Goal: Information Seeking & Learning: Learn about a topic

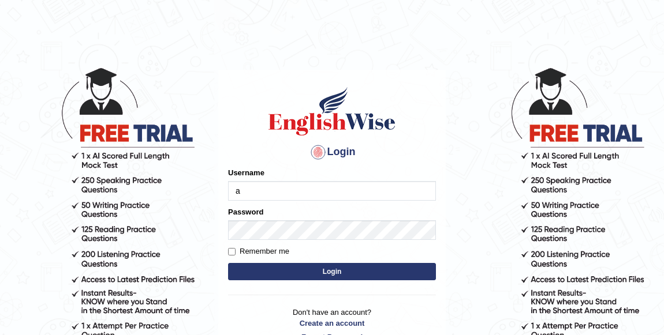
type input "andy_parramatta"
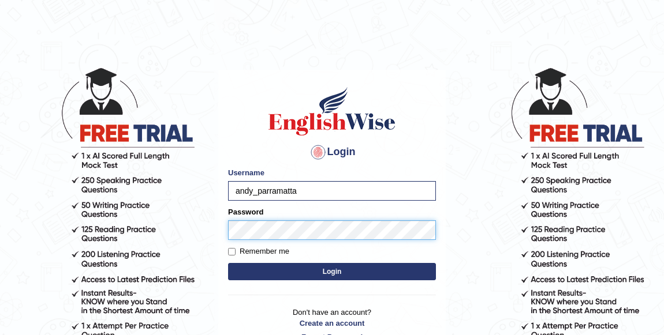
click at [228, 263] on button "Login" at bounding box center [332, 271] width 208 height 17
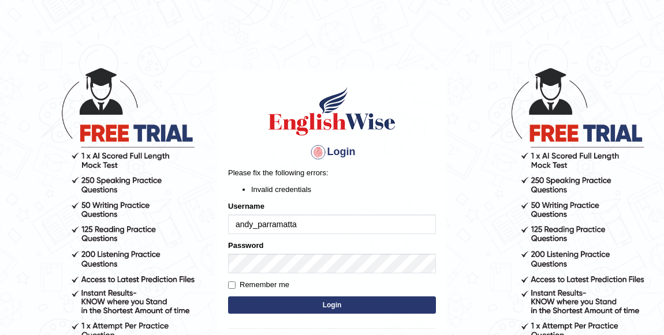
drag, startPoint x: 274, startPoint y: 291, endPoint x: 277, endPoint y: 276, distance: 15.3
click at [274, 283] on form "Please fix the following errors: Invalid credentials Username andy_parramatta P…" at bounding box center [332, 242] width 208 height 150
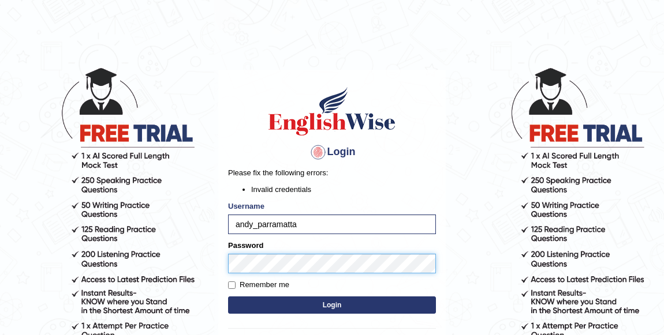
click at [228, 297] on button "Login" at bounding box center [332, 305] width 208 height 17
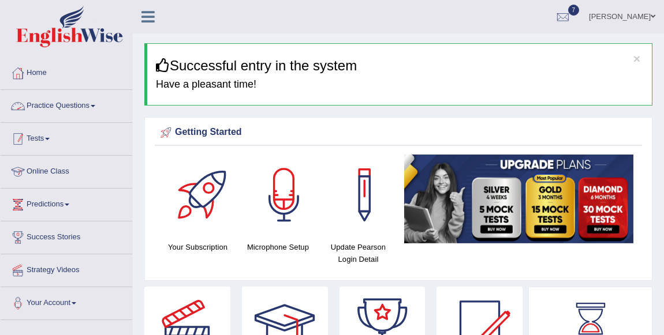
click at [39, 141] on link "Tests" at bounding box center [67, 137] width 132 height 29
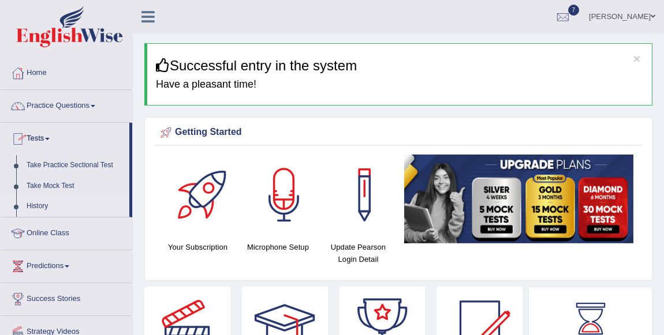
click at [43, 209] on link "History" at bounding box center [75, 206] width 108 height 21
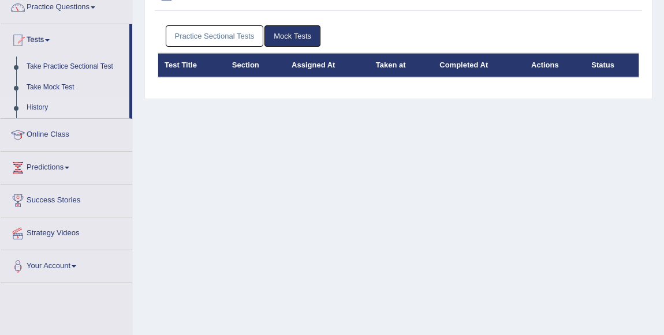
scroll to position [104, 0]
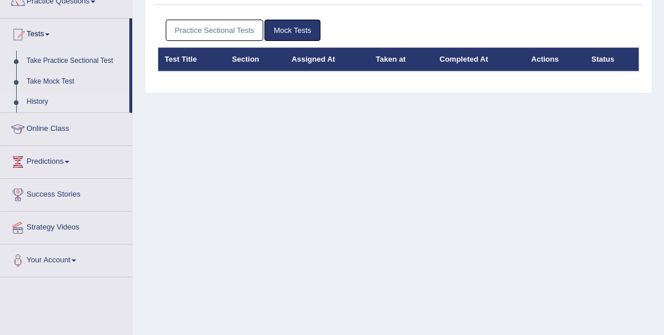
click at [216, 23] on link "Practice Sectional Tests" at bounding box center [215, 30] width 98 height 21
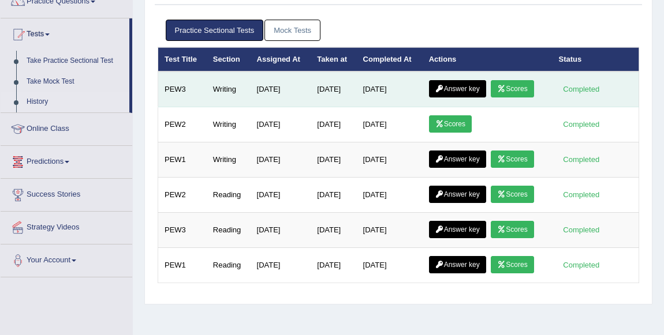
click at [513, 84] on link "Scores" at bounding box center [512, 88] width 43 height 17
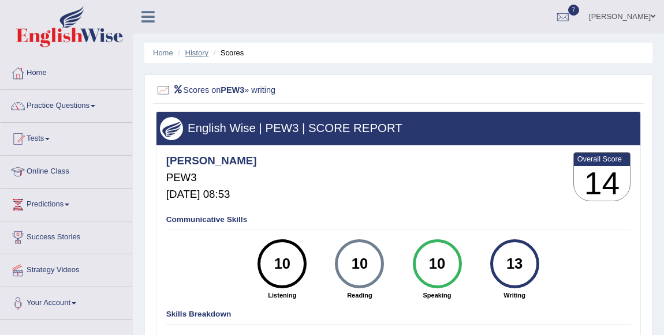
click at [200, 52] on link "History" at bounding box center [196, 52] width 23 height 9
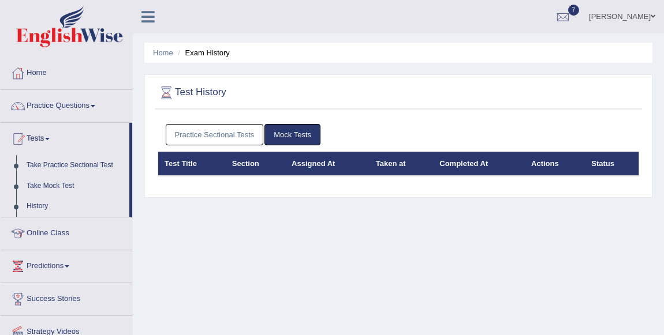
click at [219, 139] on link "Practice Sectional Tests" at bounding box center [215, 134] width 98 height 21
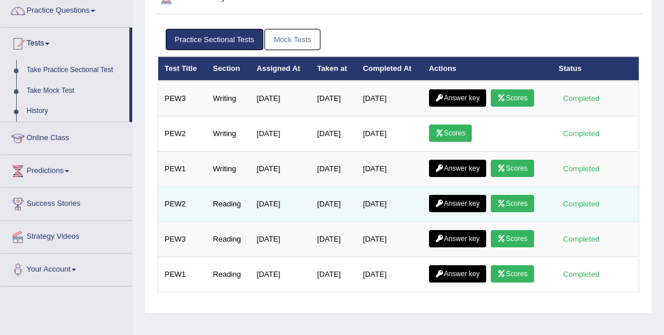
scroll to position [104, 0]
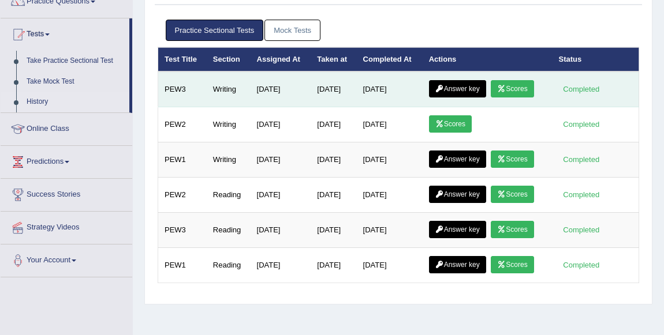
click at [442, 81] on link "Answer key" at bounding box center [457, 88] width 57 height 17
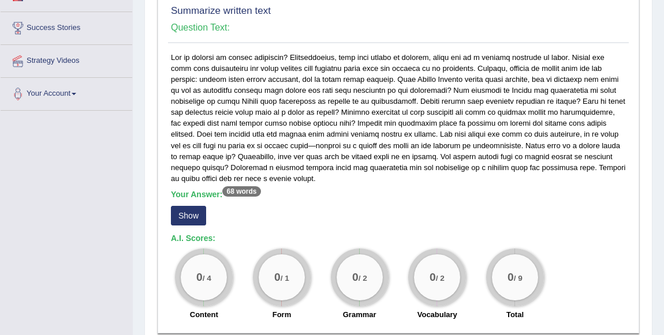
click at [190, 207] on button "Show" at bounding box center [188, 216] width 35 height 20
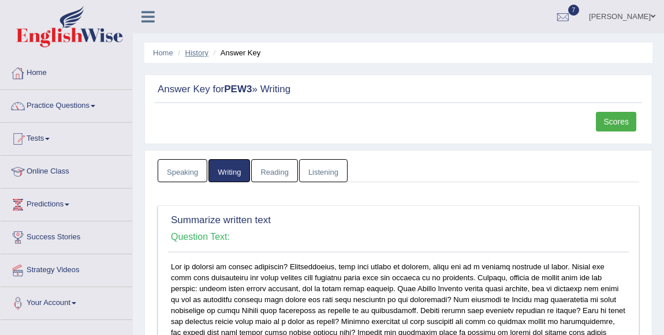
click at [197, 52] on link "History" at bounding box center [196, 52] width 23 height 9
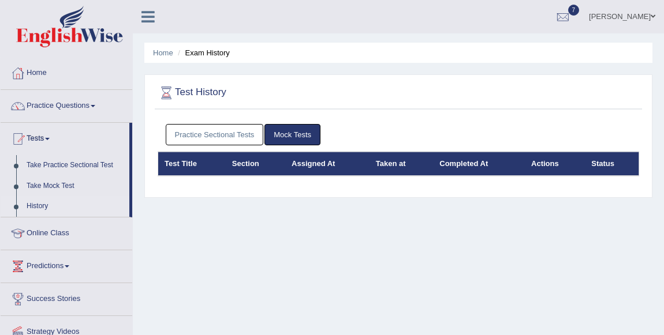
click at [233, 132] on link "Practice Sectional Tests" at bounding box center [215, 134] width 98 height 21
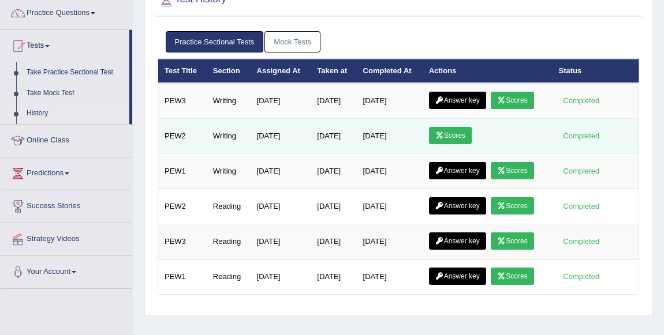
scroll to position [104, 0]
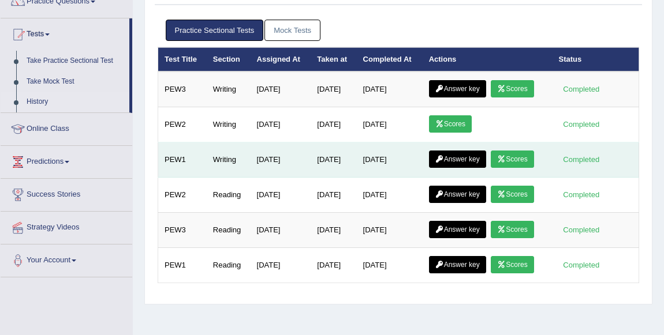
click at [520, 154] on link "Scores" at bounding box center [512, 159] width 43 height 17
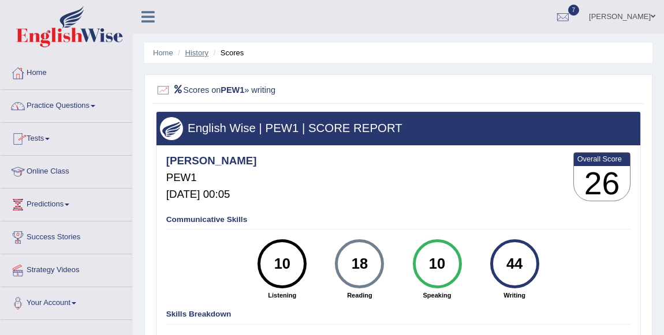
click at [205, 49] on link "History" at bounding box center [196, 52] width 23 height 9
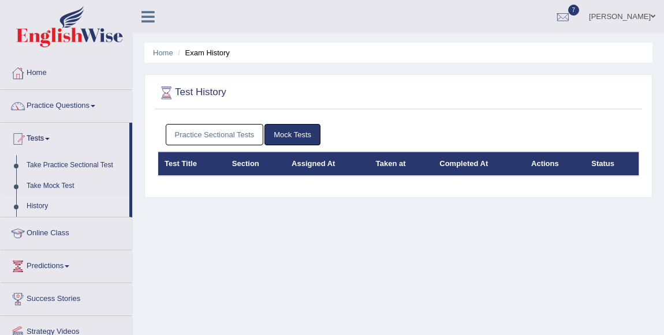
click at [231, 138] on link "Practice Sectional Tests" at bounding box center [215, 134] width 98 height 21
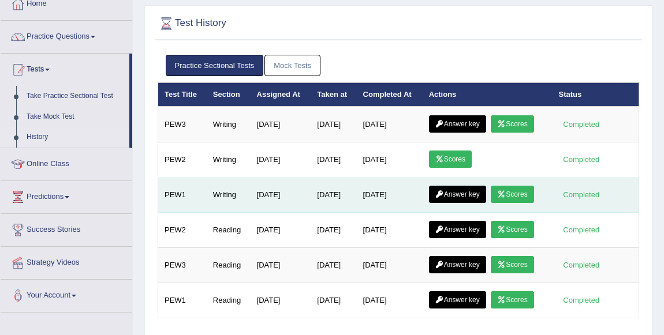
scroll to position [157, 0]
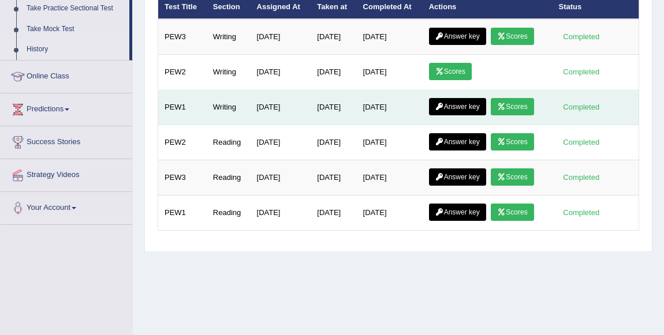
click at [452, 110] on link "Answer key" at bounding box center [457, 106] width 57 height 17
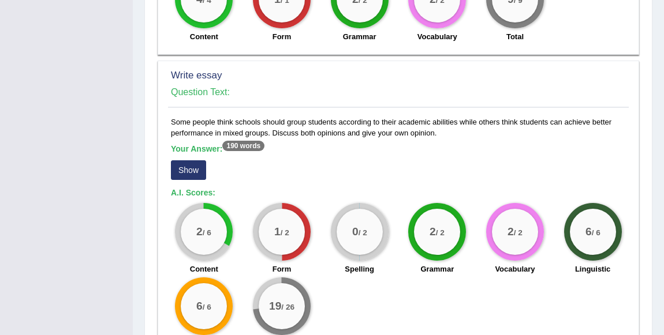
scroll to position [839, 0]
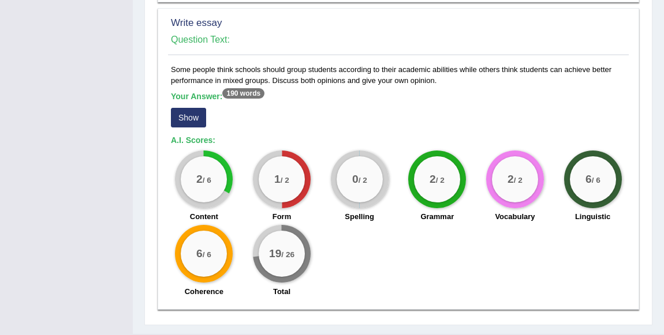
drag, startPoint x: 447, startPoint y: 82, endPoint x: 169, endPoint y: 69, distance: 279.1
click at [169, 69] on div "Some people think schools should group students according to their academic abi…" at bounding box center [398, 184] width 461 height 240
click at [195, 110] on button "Show" at bounding box center [188, 118] width 35 height 20
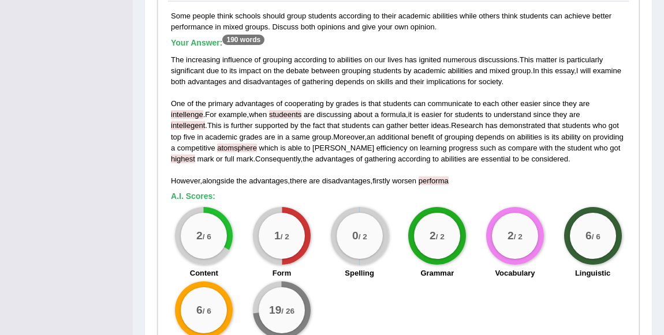
scroll to position [871, 0]
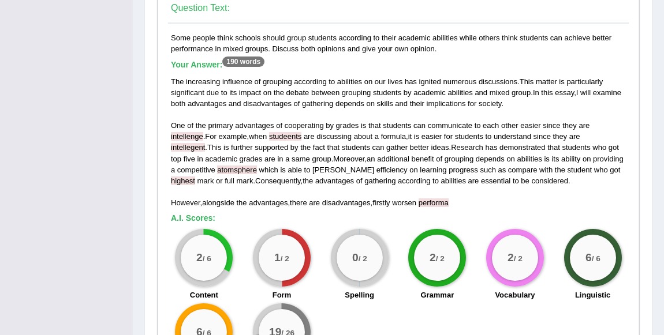
click at [388, 108] on div "The increasing influence of grouping according to abilities on our lives has ig…" at bounding box center [398, 142] width 455 height 132
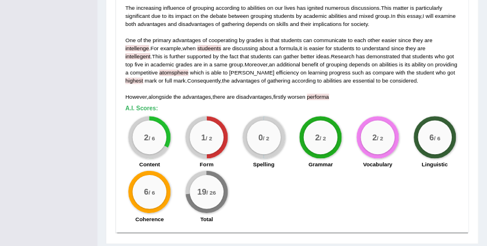
scroll to position [924, 0]
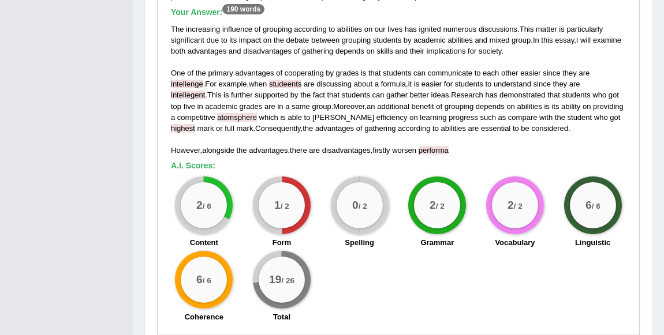
click at [528, 132] on div "The increasing influence of grouping according to abilities on our lives has ig…" at bounding box center [398, 90] width 455 height 132
drag, startPoint x: 526, startPoint y: 125, endPoint x: 498, endPoint y: 124, distance: 28.3
click at [498, 124] on div "The increasing influence of grouping according to abilities on our lives has ig…" at bounding box center [398, 90] width 455 height 132
click at [517, 106] on span "abilities" at bounding box center [529, 106] width 25 height 9
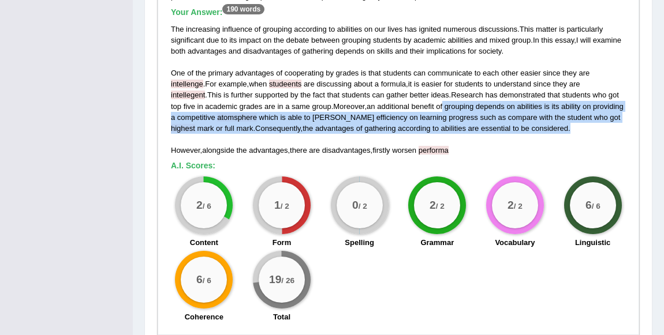
drag, startPoint x: 538, startPoint y: 126, endPoint x: 412, endPoint y: 107, distance: 127.8
click at [412, 107] on div "The increasing influence of grouping according to abilities on our lives has ig…" at bounding box center [398, 90] width 455 height 132
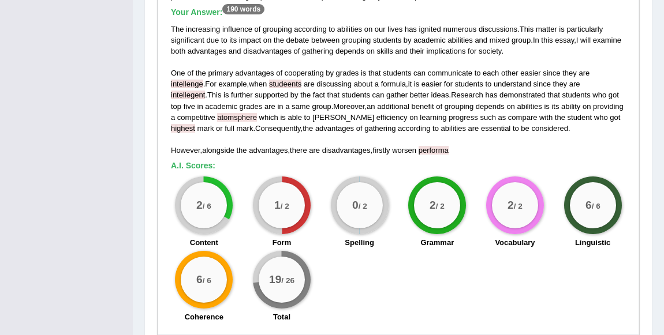
click at [626, 72] on div "Some people think schools should group students according to their academic abi…" at bounding box center [398, 154] width 461 height 349
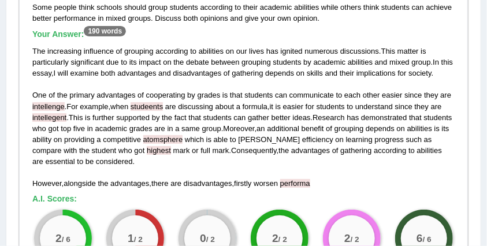
drag, startPoint x: 638, startPoint y: 0, endPoint x: 239, endPoint y: 116, distance: 416.0
click at [221, 124] on span "group" at bounding box center [211, 128] width 19 height 9
drag, startPoint x: 352, startPoint y: 94, endPoint x: 304, endPoint y: 94, distance: 47.9
click at [304, 94] on div "The increasing influence of grouping according to abilities on our lives has ig…" at bounding box center [243, 117] width 422 height 143
drag, startPoint x: 117, startPoint y: 96, endPoint x: 190, endPoint y: 97, distance: 73.3
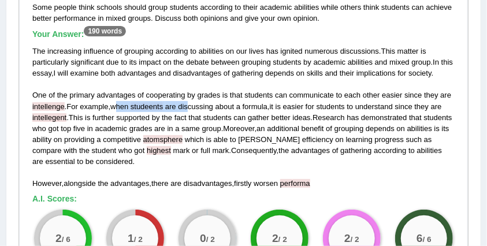
click at [190, 97] on div "The increasing influence of grouping according to abilities on our lives has ig…" at bounding box center [243, 117] width 422 height 143
drag, startPoint x: 70, startPoint y: 102, endPoint x: 69, endPoint y: 90, distance: 11.6
click at [69, 90] on div "The increasing influence of grouping according to abilities on our lives has ig…" at bounding box center [243, 117] width 422 height 143
click at [264, 98] on div "The increasing influence of grouping according to abilities on our lives has ig…" at bounding box center [243, 117] width 422 height 143
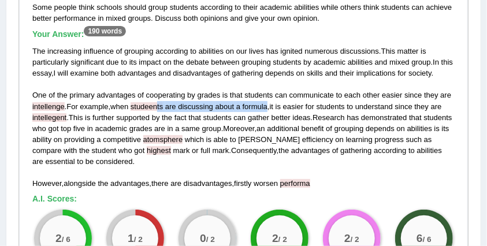
drag, startPoint x: 270, startPoint y: 94, endPoint x: 159, endPoint y: 88, distance: 111.0
click at [159, 88] on div "The increasing influence of grouping according to abilities on our lives has ig…" at bounding box center [243, 117] width 422 height 143
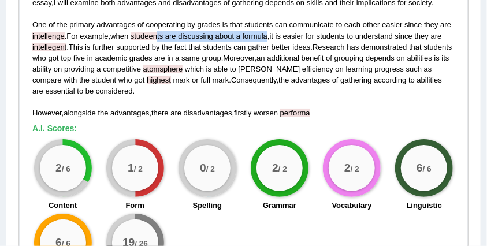
scroll to position [1000, 0]
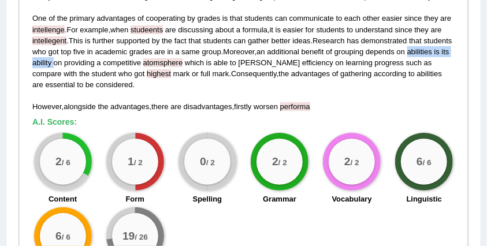
drag, startPoint x: 29, startPoint y: 45, endPoint x: 96, endPoint y: 51, distance: 67.8
click at [96, 51] on div "Some people think schools should group students according to their academic abi…" at bounding box center [243, 105] width 428 height 360
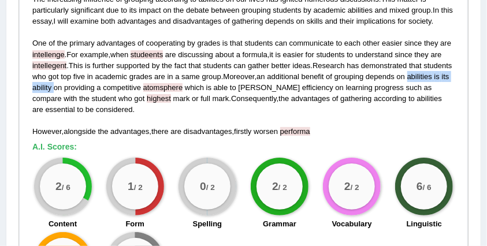
scroll to position [962, 0]
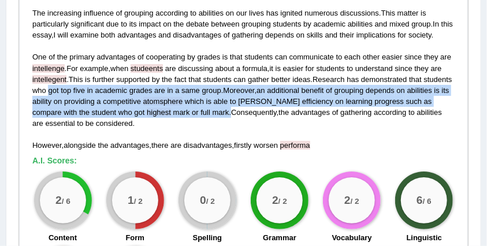
drag, startPoint x: 231, startPoint y: 94, endPoint x: 80, endPoint y: 76, distance: 152.4
click at [80, 76] on div "The increasing influence of grouping according to abilities on our lives has ig…" at bounding box center [243, 79] width 422 height 143
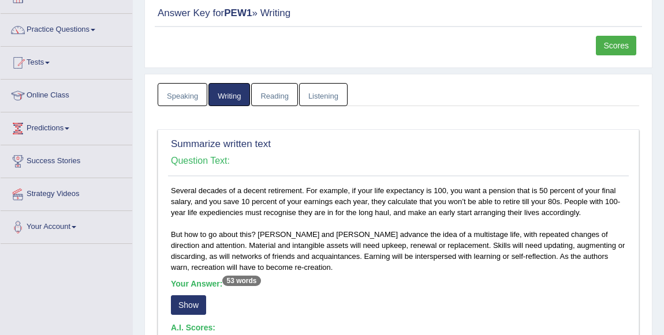
scroll to position [0, 0]
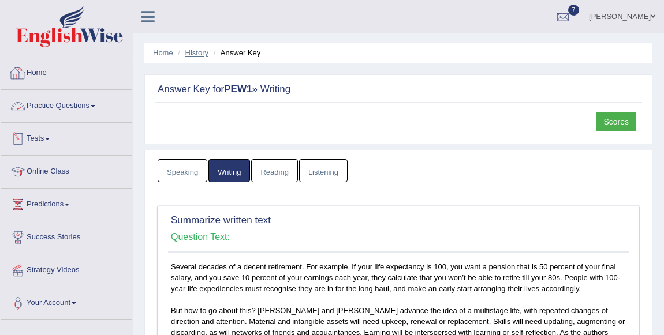
click at [207, 54] on link "History" at bounding box center [196, 52] width 23 height 9
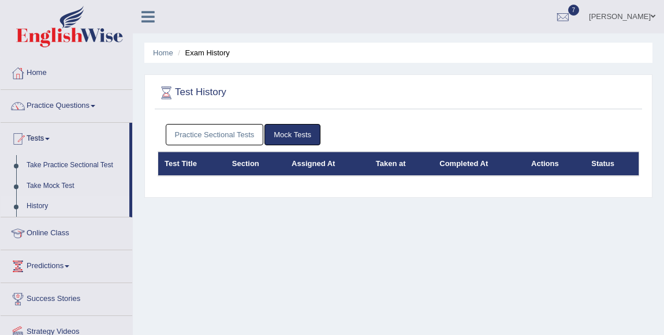
click at [223, 135] on link "Practice Sectional Tests" at bounding box center [215, 134] width 98 height 21
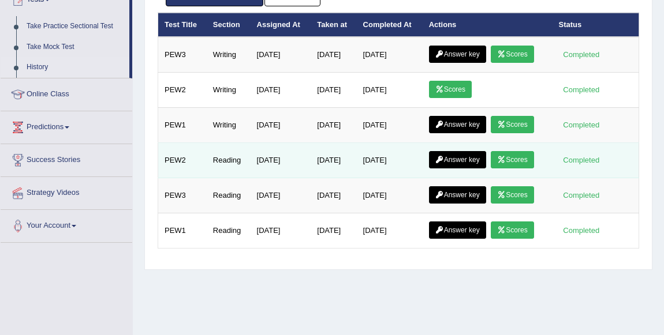
scroll to position [157, 0]
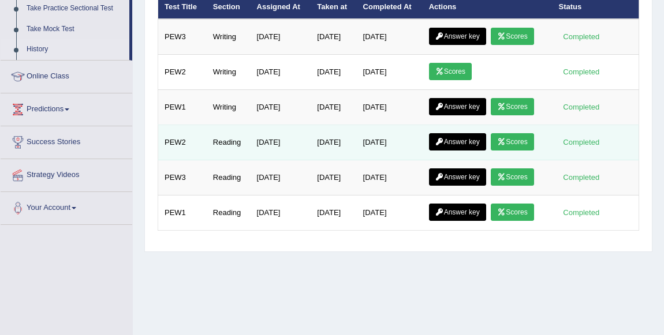
click at [503, 144] on icon at bounding box center [501, 142] width 9 height 7
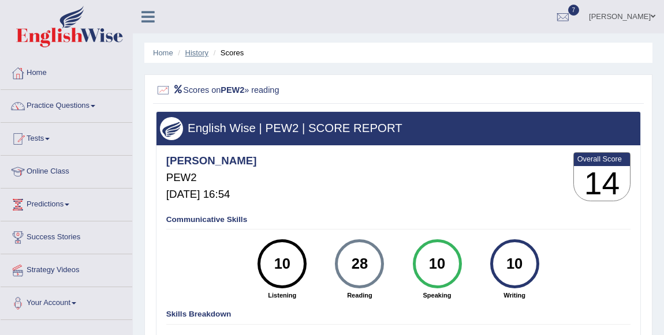
click at [205, 48] on link "History" at bounding box center [196, 52] width 23 height 9
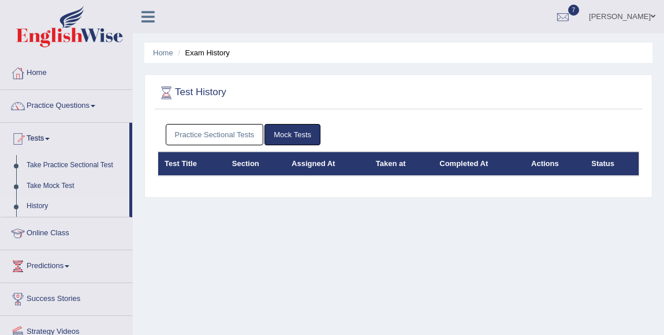
click at [229, 132] on link "Practice Sectional Tests" at bounding box center [215, 134] width 98 height 21
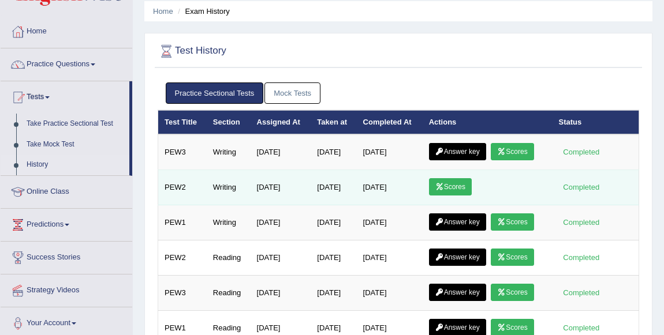
scroll to position [104, 0]
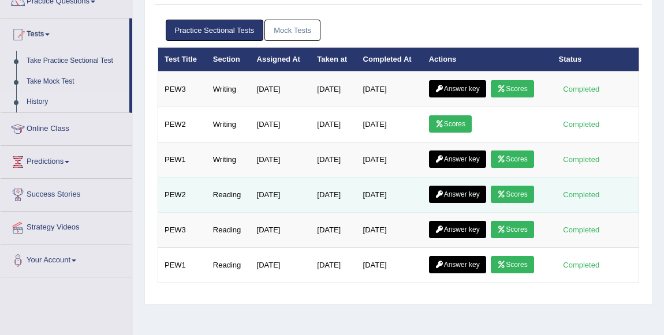
click at [449, 187] on link "Answer key" at bounding box center [457, 194] width 57 height 17
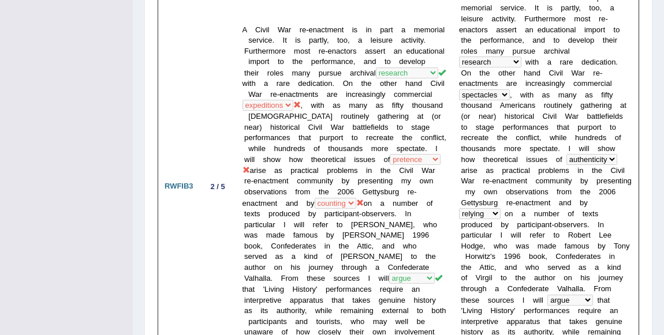
scroll to position [1049, 0]
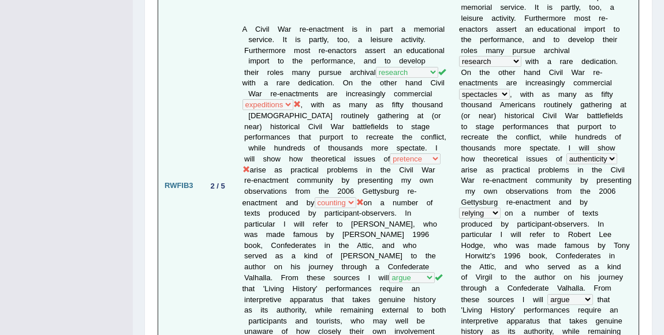
click at [435, 128] on td "A Civil War re-enactment is in part a memorial service. It is partly, too, a le…" at bounding box center [344, 186] width 216 height 402
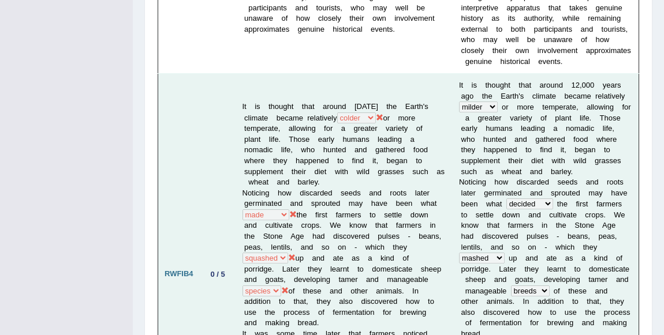
scroll to position [1364, 0]
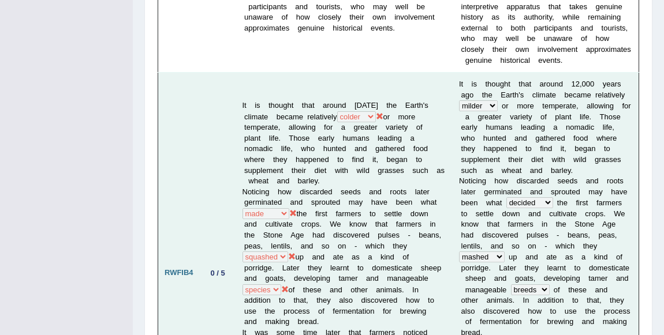
click at [296, 115] on td "It is thought that around [DATE] the Earth's climate became relatively harsher …" at bounding box center [344, 274] width 216 height 402
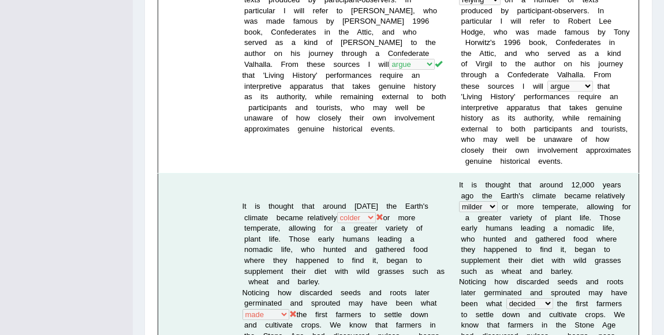
scroll to position [1259, 0]
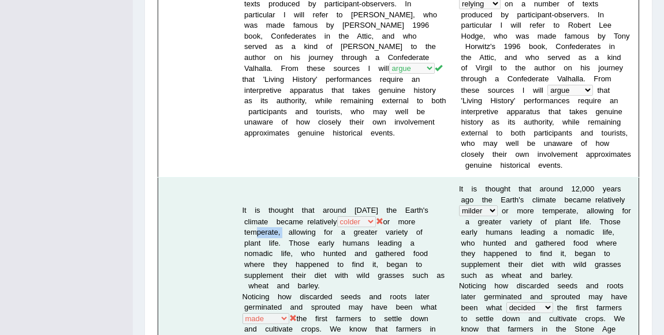
drag, startPoint x: 326, startPoint y: 129, endPoint x: 295, endPoint y: 122, distance: 31.2
click at [585, 228] on b "d" at bounding box center [587, 232] width 4 height 9
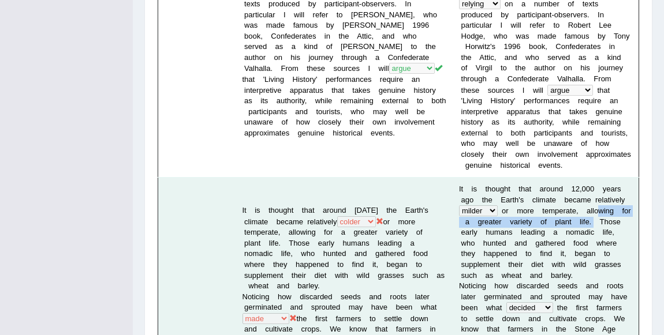
drag, startPoint x: 530, startPoint y: 141, endPoint x: 542, endPoint y: 128, distance: 18.0
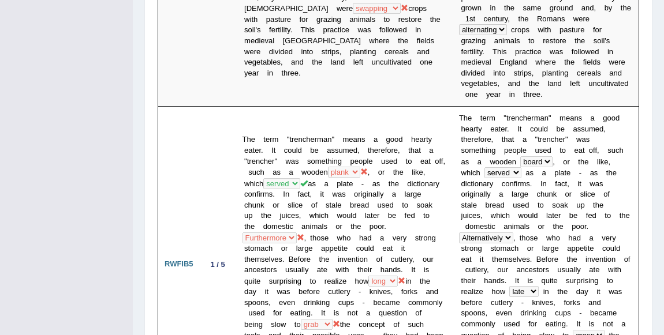
scroll to position [1679, 0]
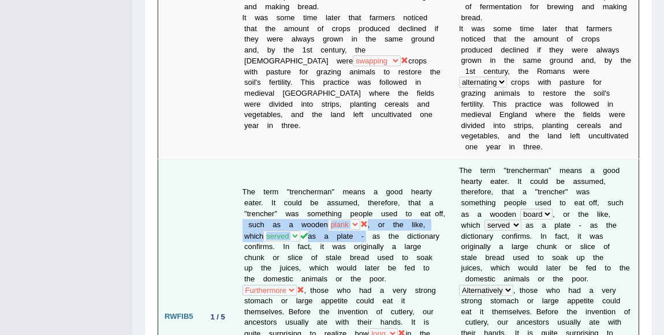
drag, startPoint x: 308, startPoint y: 84, endPoint x: 282, endPoint y: 106, distance: 34.8
click at [282, 159] on td "The term "trencherman" means a good hearty eater. It could be assumed, therefor…" at bounding box center [344, 317] width 216 height 316
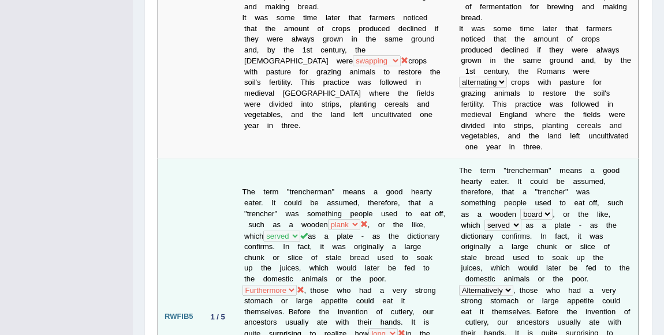
click at [552, 253] on b "s" at bounding box center [554, 257] width 4 height 9
drag, startPoint x: 476, startPoint y: 107, endPoint x: 444, endPoint y: 103, distance: 31.4
click at [453, 159] on td "T h e t e r m " t r e n c h e r m a n " m e a n s a g o o d h e a r t y e a t e…" at bounding box center [546, 317] width 186 height 316
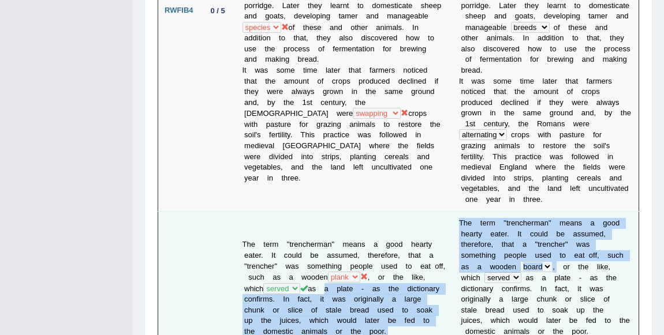
drag, startPoint x: 479, startPoint y: 150, endPoint x: 433, endPoint y: 143, distance: 46.0
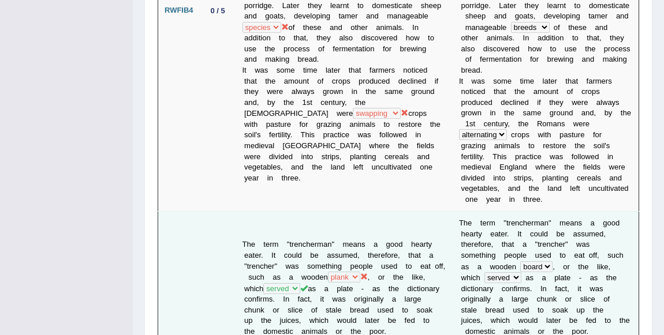
click at [602, 274] on b at bounding box center [604, 278] width 4 height 9
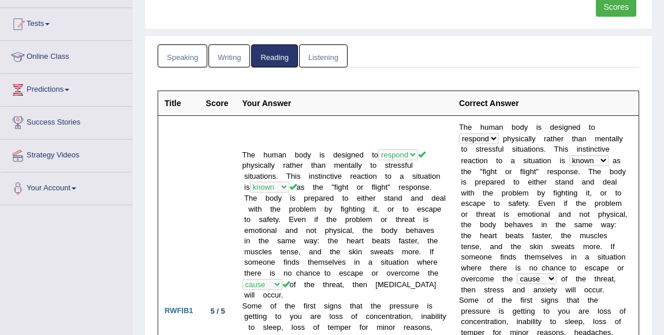
scroll to position [0, 0]
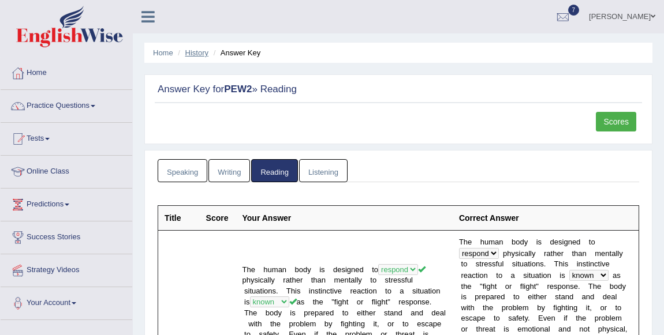
click at [195, 50] on link "History" at bounding box center [196, 52] width 23 height 9
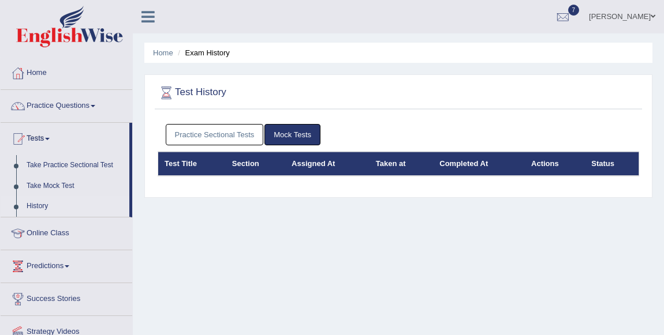
click at [240, 133] on link "Practice Sectional Tests" at bounding box center [215, 134] width 98 height 21
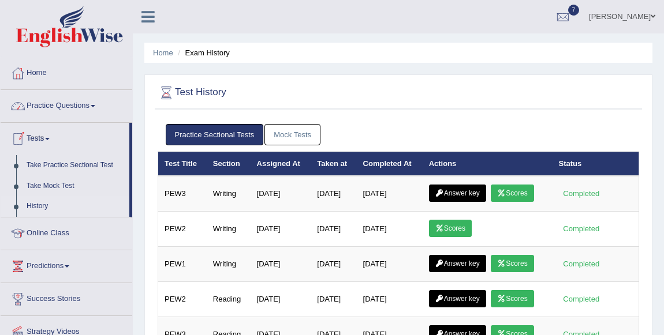
click at [61, 102] on link "Practice Questions" at bounding box center [67, 104] width 132 height 29
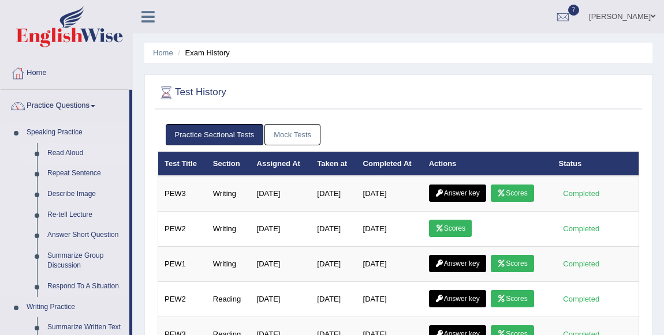
click at [80, 147] on link "Read Aloud" at bounding box center [85, 153] width 87 height 21
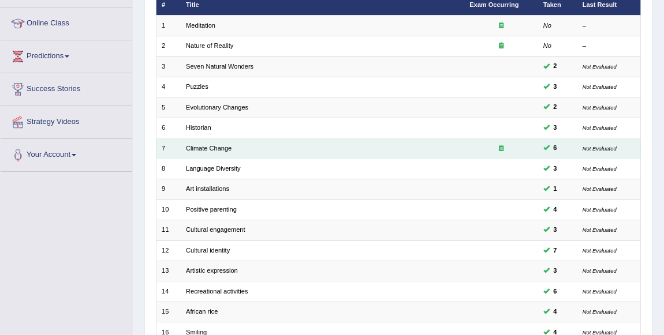
scroll to position [315, 0]
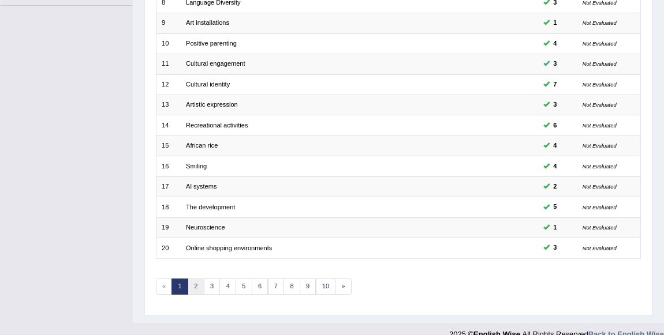
click at [201, 286] on link "2" at bounding box center [196, 287] width 17 height 16
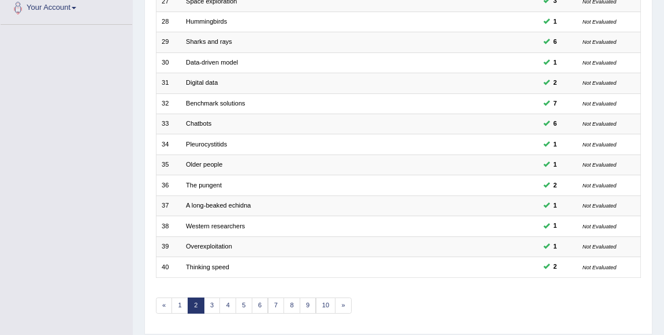
scroll to position [315, 0]
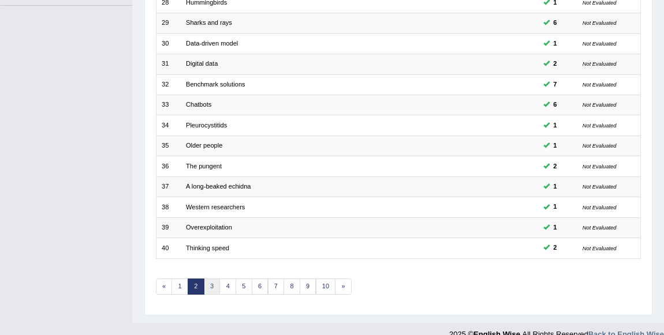
click at [206, 285] on link "3" at bounding box center [212, 287] width 17 height 16
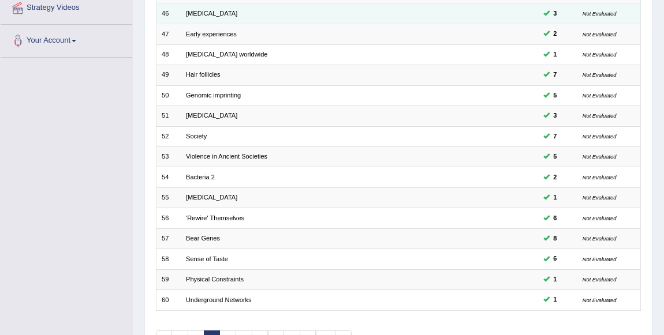
scroll to position [330, 0]
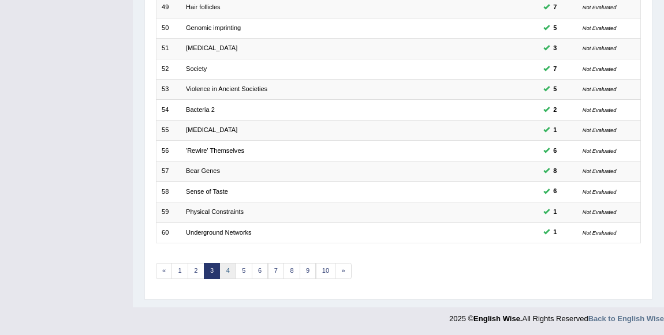
click at [234, 273] on link "4" at bounding box center [227, 271] width 17 height 16
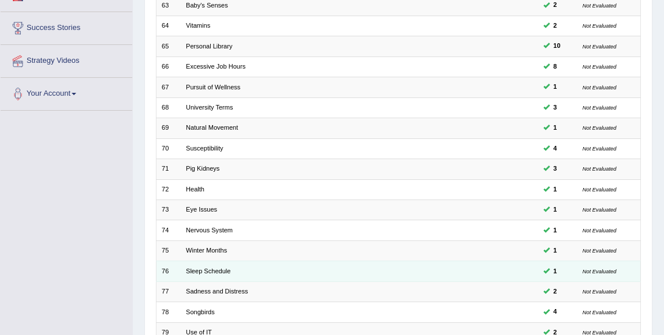
scroll to position [315, 0]
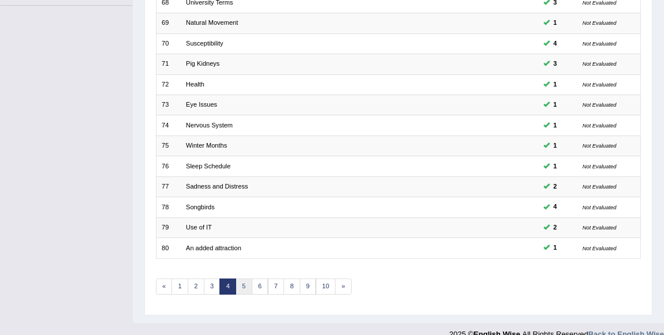
click at [242, 285] on link "5" at bounding box center [244, 287] width 17 height 16
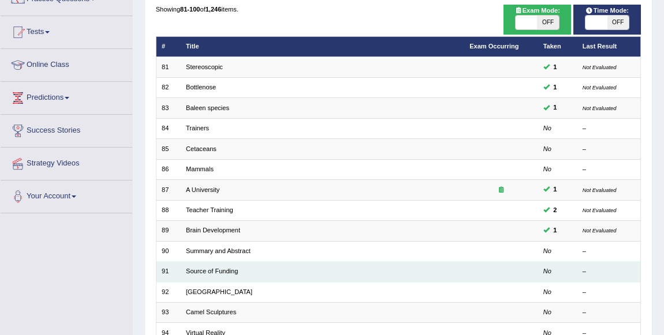
scroll to position [104, 0]
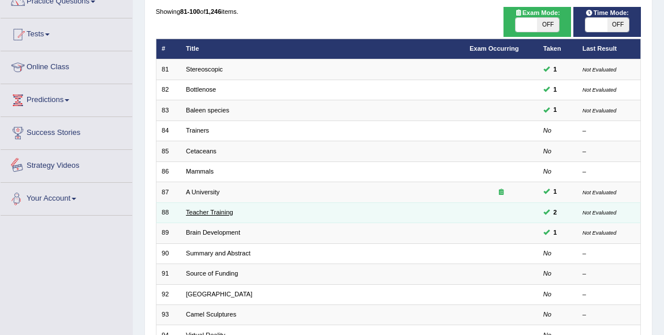
click at [215, 209] on link "Teacher Training" at bounding box center [209, 212] width 47 height 7
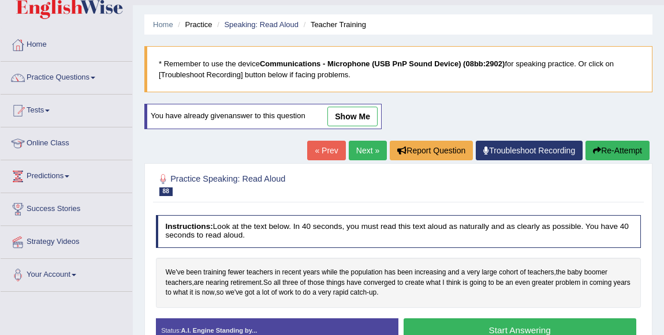
scroll to position [52, 0]
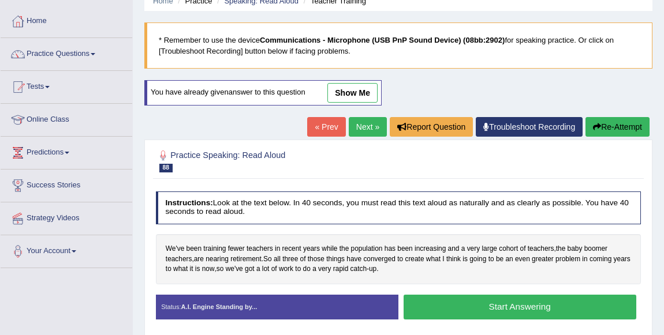
drag, startPoint x: 368, startPoint y: 87, endPoint x: 337, endPoint y: 195, distance: 112.4
click at [368, 87] on link "show me" at bounding box center [352, 93] width 50 height 20
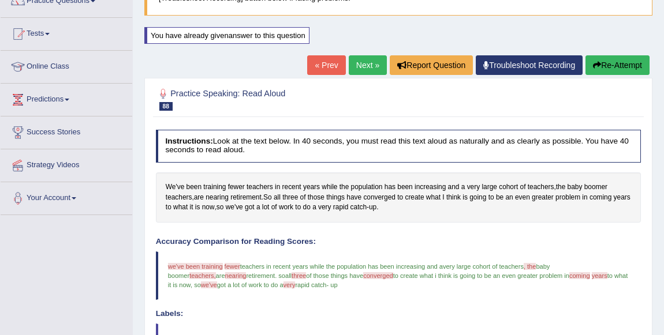
scroll to position [104, 0]
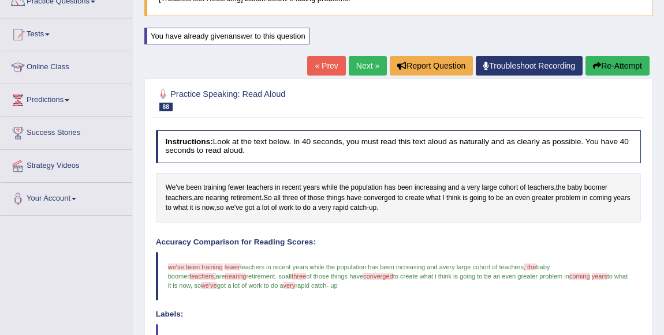
click at [364, 59] on link "Next »" at bounding box center [368, 66] width 38 height 20
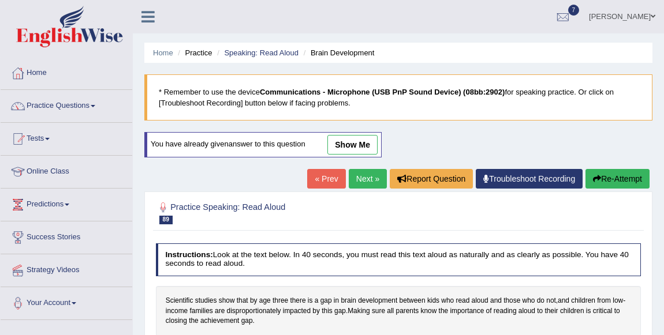
click at [358, 140] on link "show me" at bounding box center [352, 145] width 50 height 20
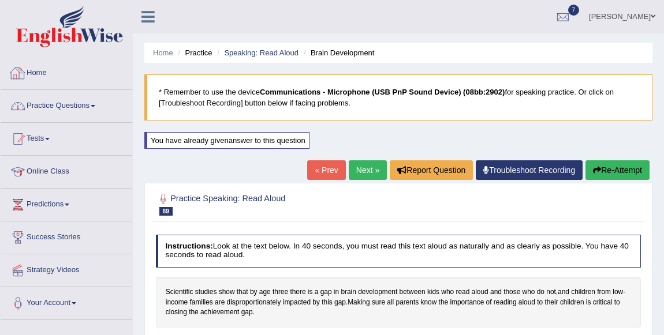
click at [46, 111] on link "Practice Questions" at bounding box center [67, 104] width 132 height 29
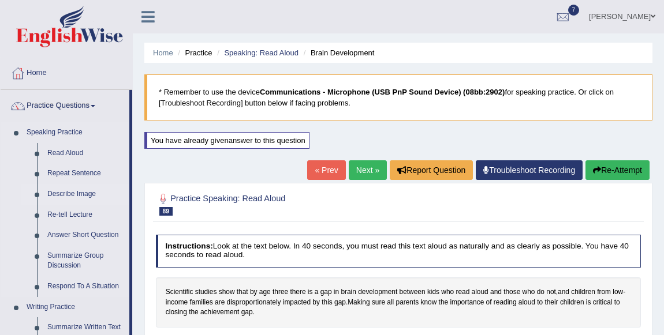
click at [58, 192] on link "Describe Image" at bounding box center [85, 194] width 87 height 21
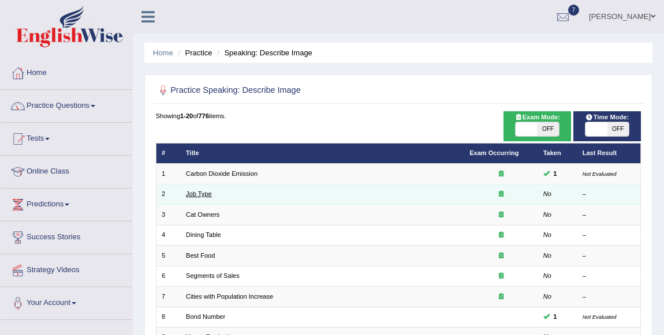
click at [203, 193] on link "Job Type" at bounding box center [199, 193] width 26 height 7
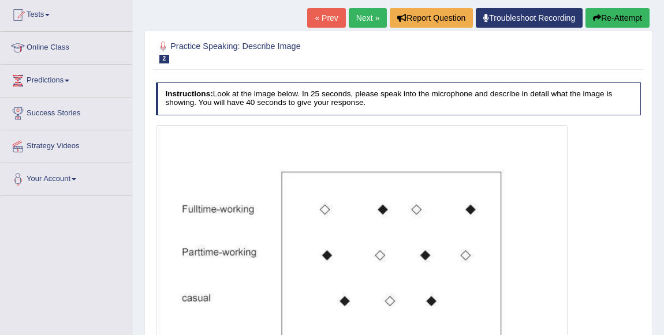
scroll to position [124, 0]
click at [352, 20] on link "Next »" at bounding box center [368, 19] width 38 height 20
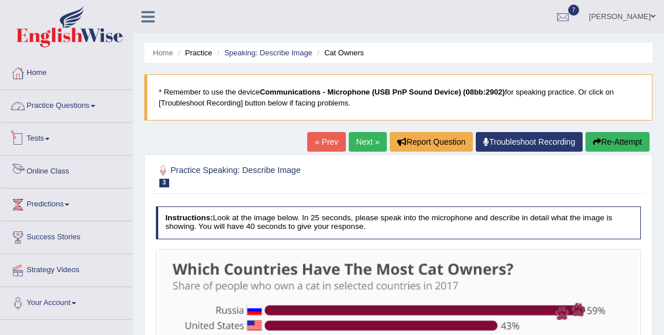
click at [62, 98] on link "Practice Questions" at bounding box center [67, 104] width 132 height 29
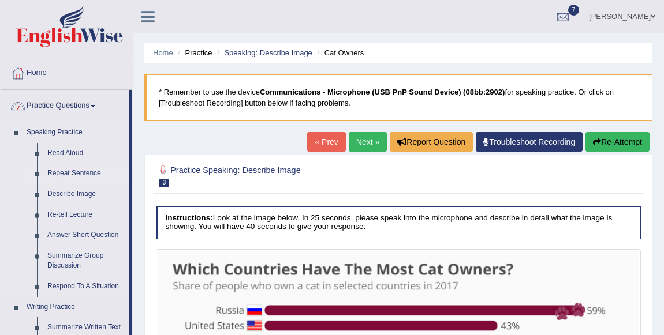
click at [70, 169] on link "Repeat Sentence" at bounding box center [85, 173] width 87 height 21
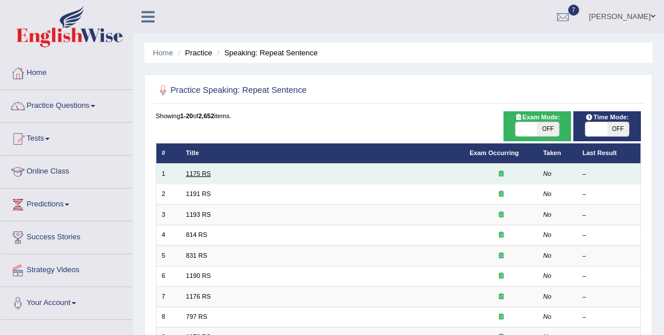
click at [196, 173] on link "1175 RS" at bounding box center [198, 173] width 25 height 7
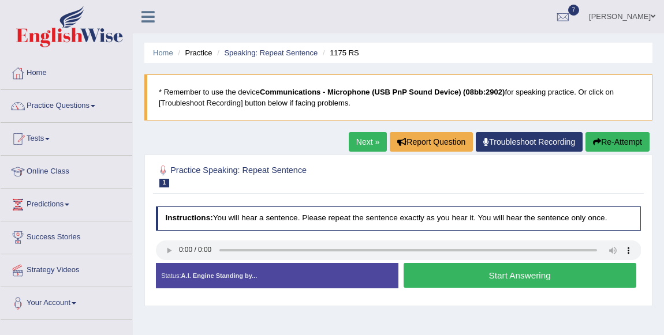
click at [511, 284] on button "Start Answering" at bounding box center [520, 275] width 233 height 25
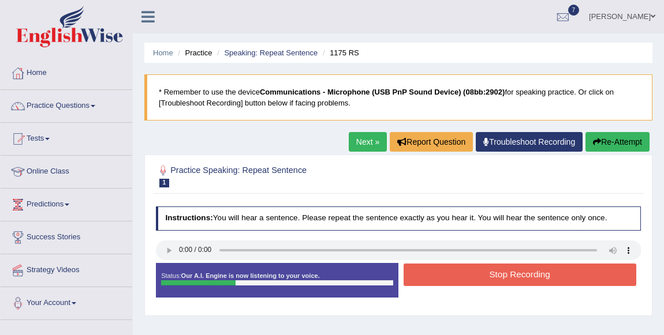
click at [510, 279] on button "Stop Recording" at bounding box center [520, 275] width 233 height 23
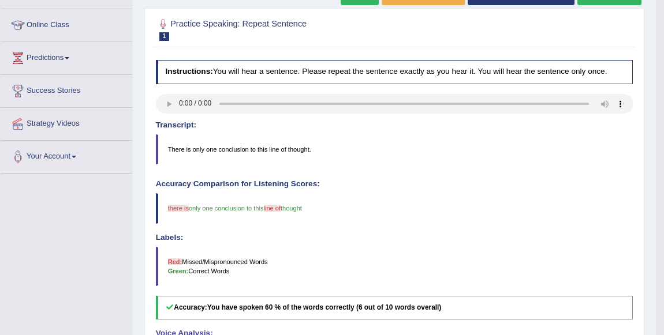
scroll to position [104, 0]
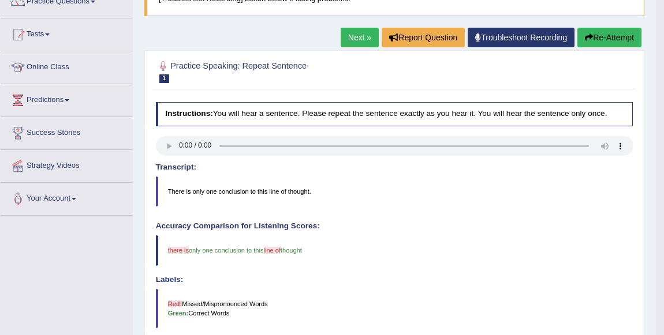
click at [343, 38] on link "Next »" at bounding box center [360, 38] width 38 height 20
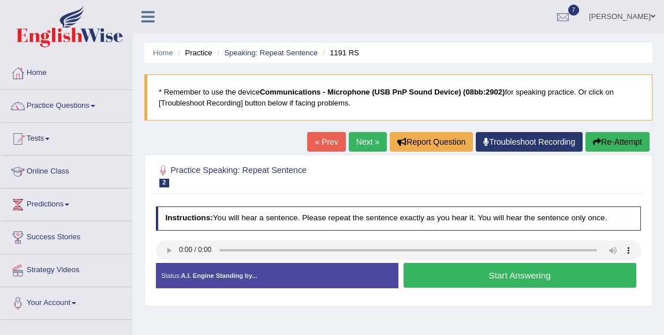
click at [473, 296] on div "Status: A.I. Engine Standing by... Start Answering Stop Recording" at bounding box center [398, 280] width 485 height 35
click at [481, 281] on button "Start Answering" at bounding box center [520, 275] width 233 height 25
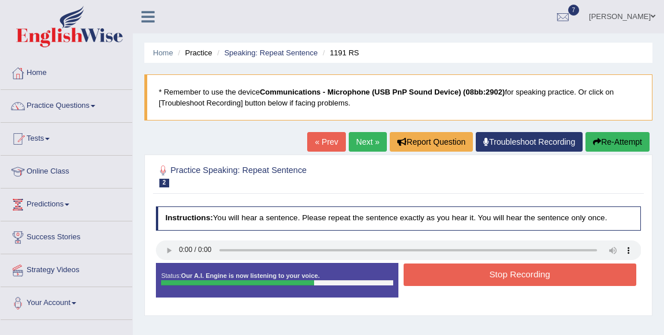
click at [476, 277] on button "Stop Recording" at bounding box center [520, 275] width 233 height 23
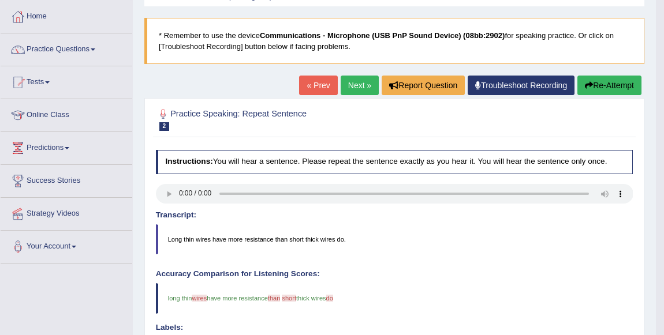
scroll to position [52, 0]
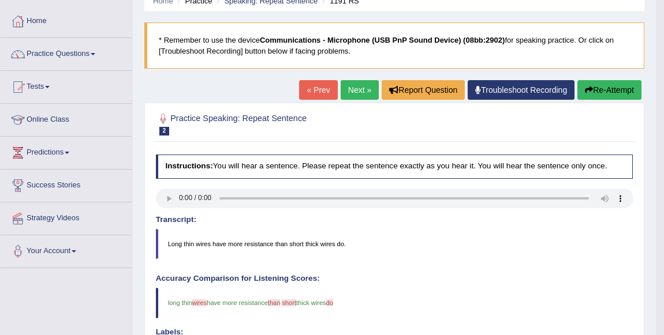
click at [366, 89] on link "Next »" at bounding box center [360, 90] width 38 height 20
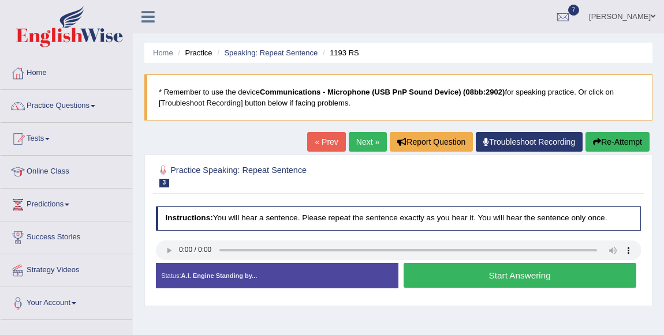
click at [472, 284] on button "Start Answering" at bounding box center [520, 275] width 233 height 25
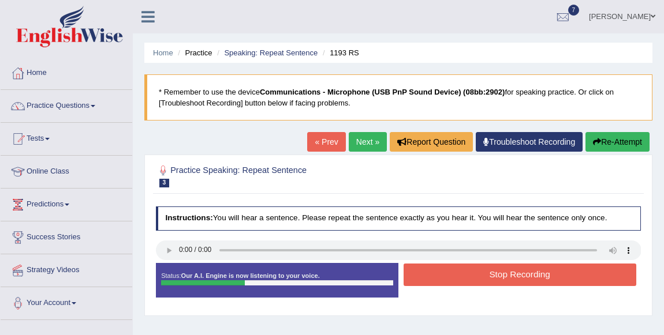
click at [470, 274] on button "Stop Recording" at bounding box center [520, 275] width 233 height 23
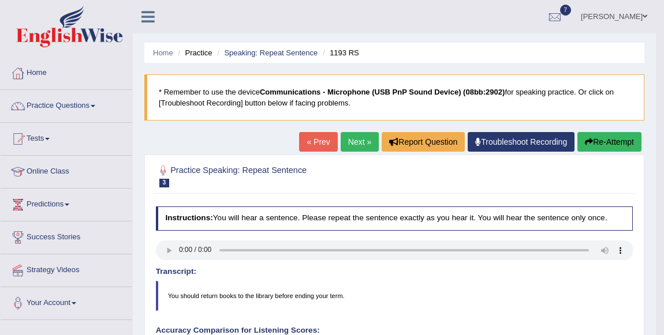
click at [352, 135] on link "Next »" at bounding box center [360, 142] width 38 height 20
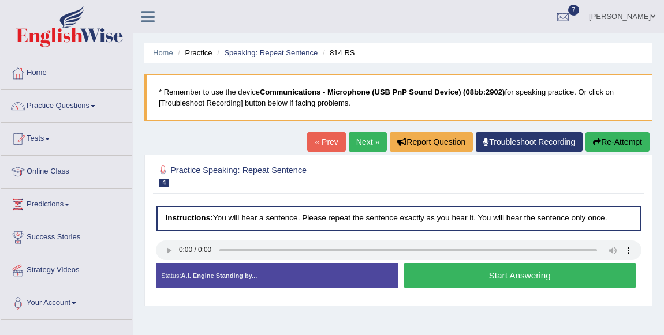
click at [464, 278] on button "Start Answering" at bounding box center [520, 275] width 233 height 25
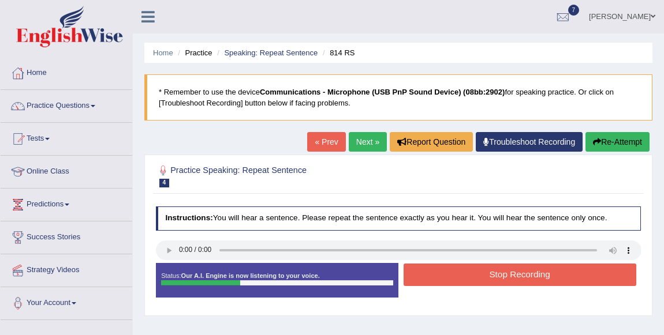
click at [464, 278] on button "Stop Recording" at bounding box center [520, 275] width 233 height 23
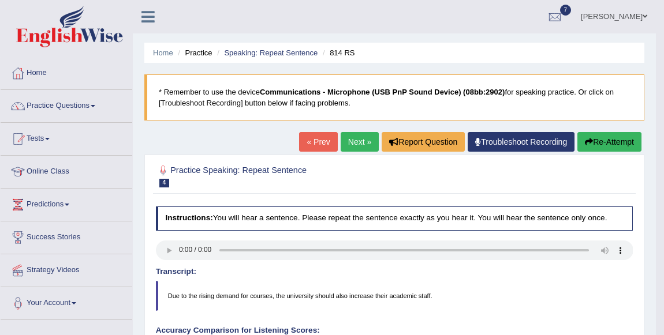
click at [617, 132] on button "Re-Attempt" at bounding box center [609, 142] width 64 height 20
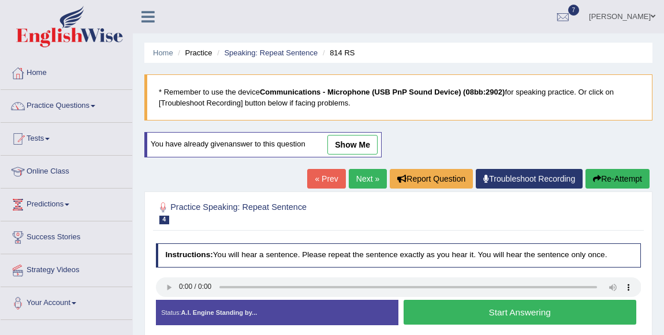
click at [483, 309] on button "Start Answering" at bounding box center [520, 312] width 233 height 25
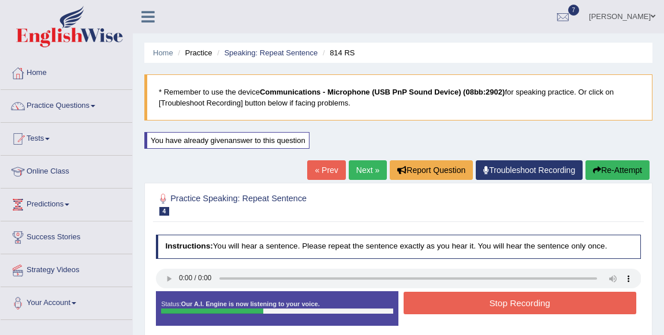
click at [485, 306] on button "Stop Recording" at bounding box center [520, 303] width 233 height 23
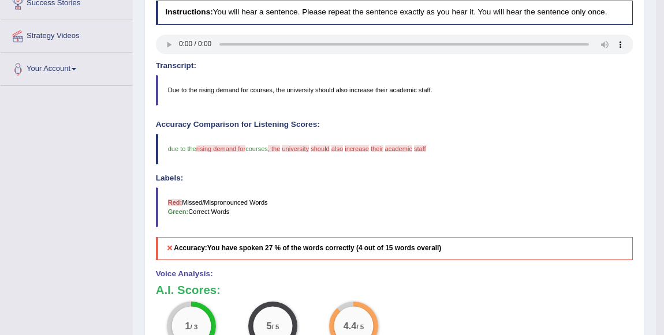
scroll to position [157, 0]
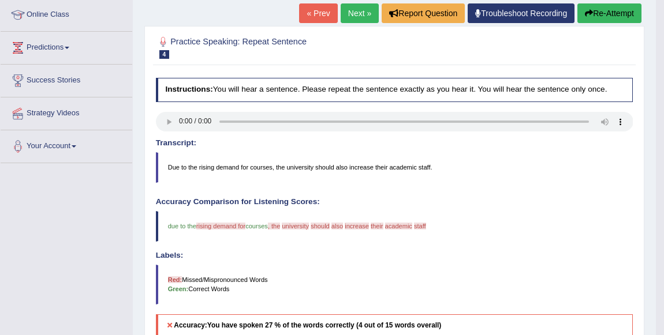
click at [357, 14] on link "Next »" at bounding box center [360, 13] width 38 height 20
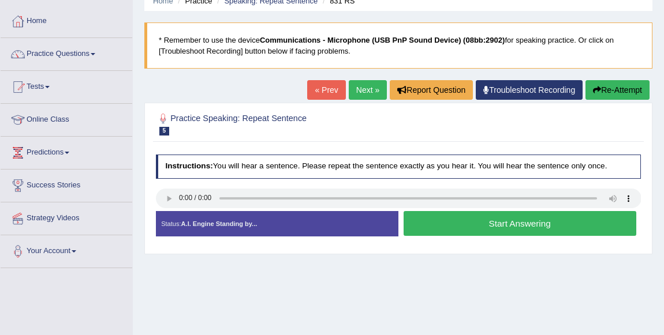
scroll to position [52, 0]
click at [604, 233] on button "Start Answering" at bounding box center [520, 223] width 233 height 25
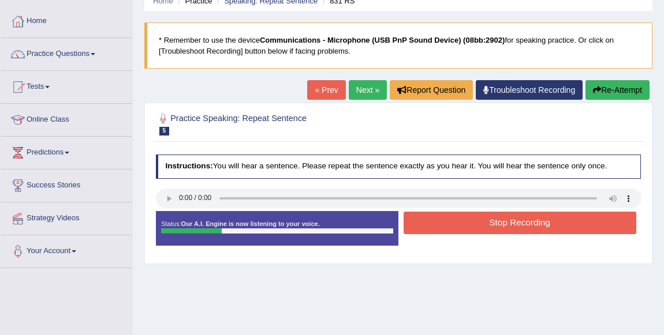
click at [604, 231] on button "Stop Recording" at bounding box center [520, 223] width 233 height 23
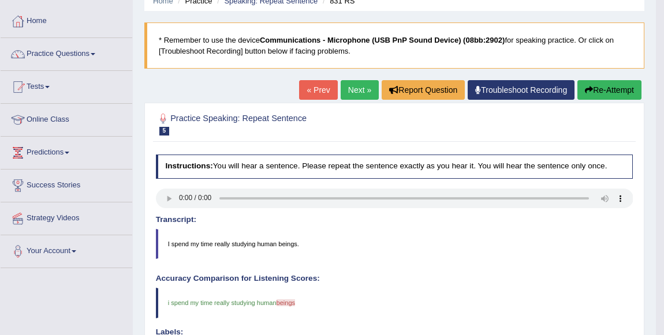
click at [348, 85] on link "Next »" at bounding box center [360, 90] width 38 height 20
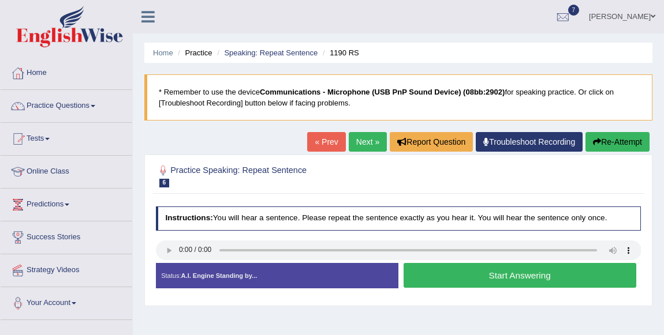
click at [445, 263] on div "Created with Highcharts 7.1.2 Great Too slow Too fast Time Speech pace meter: 0…" at bounding box center [522, 263] width 248 height 1
click at [446, 266] on button "Start Answering" at bounding box center [520, 275] width 233 height 25
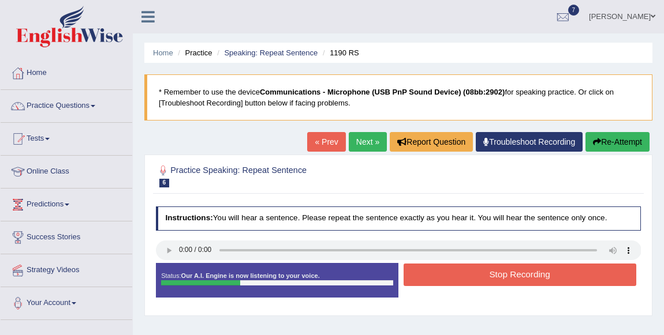
click at [448, 277] on button "Stop Recording" at bounding box center [520, 275] width 233 height 23
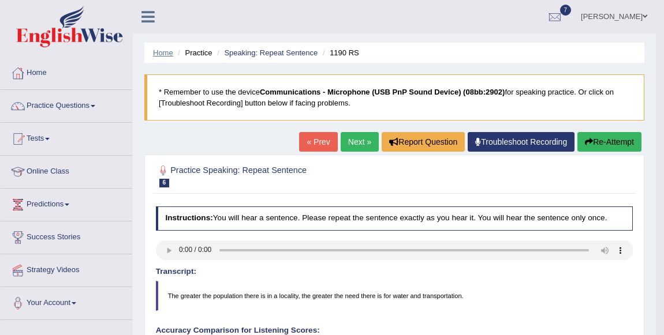
click at [155, 56] on link "Home" at bounding box center [163, 52] width 20 height 9
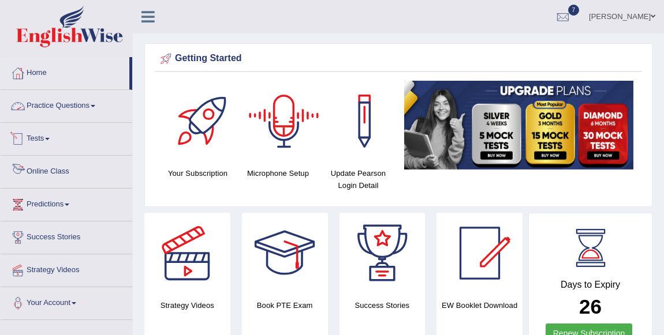
click at [55, 110] on link "Practice Questions" at bounding box center [67, 104] width 132 height 29
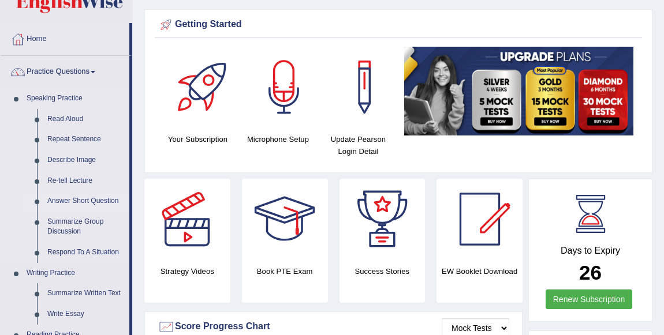
scroll to position [52, 0]
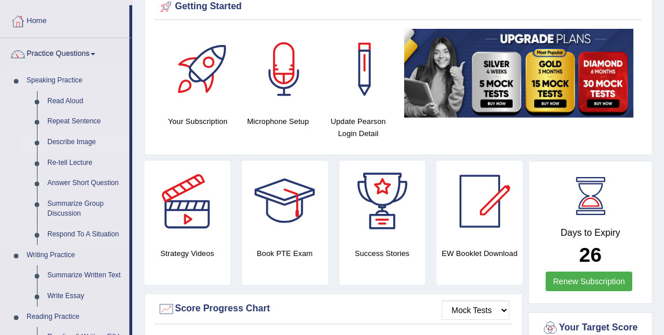
click at [70, 135] on link "Describe Image" at bounding box center [85, 142] width 87 height 21
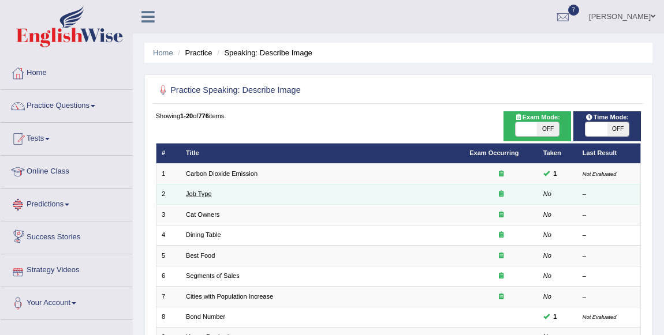
click at [203, 192] on link "Job Type" at bounding box center [199, 193] width 26 height 7
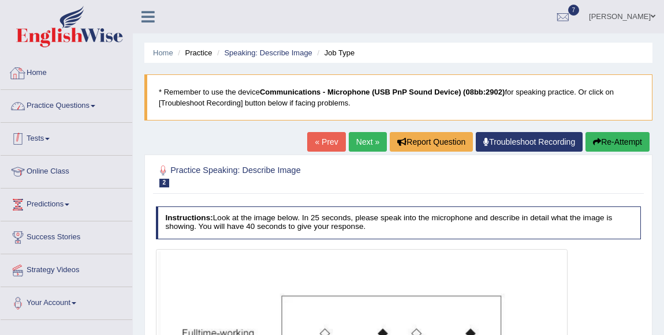
click at [69, 94] on link "Practice Questions" at bounding box center [67, 104] width 132 height 29
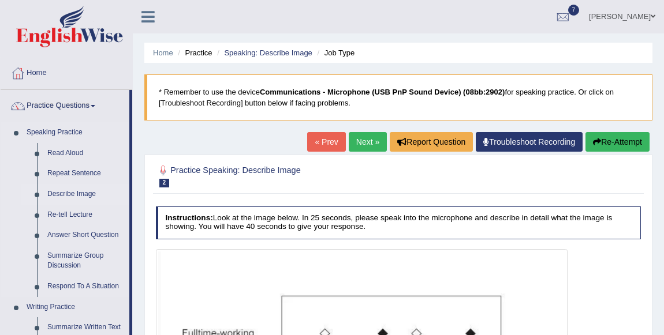
click at [87, 190] on link "Describe Image" at bounding box center [85, 194] width 87 height 21
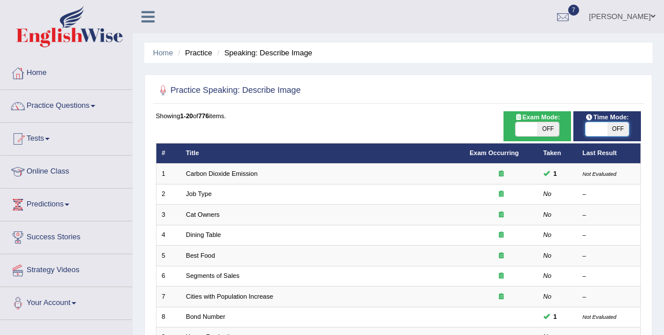
click at [595, 127] on span at bounding box center [595, 129] width 21 height 14
click at [536, 128] on span at bounding box center [525, 129] width 21 height 14
checkbox input "true"
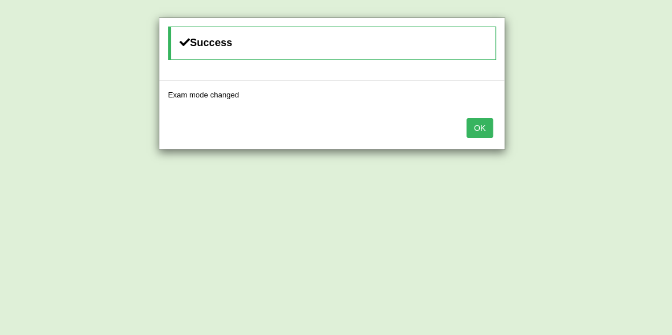
click at [470, 125] on button "OK" at bounding box center [479, 128] width 27 height 20
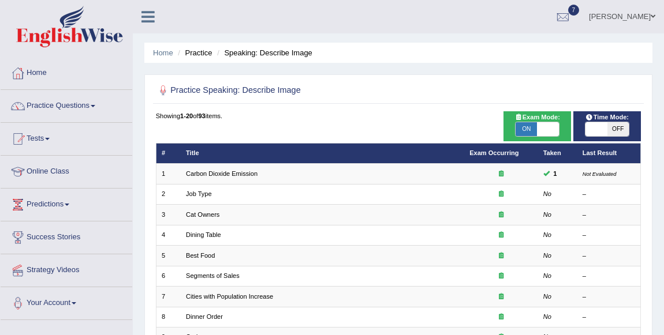
click at [611, 128] on span "OFF" at bounding box center [617, 129] width 21 height 14
checkbox input "true"
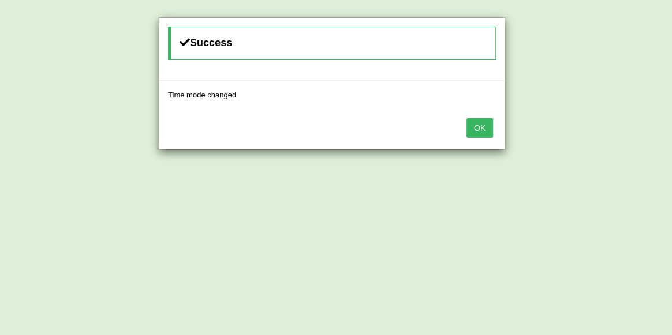
click at [480, 121] on button "OK" at bounding box center [479, 128] width 27 height 20
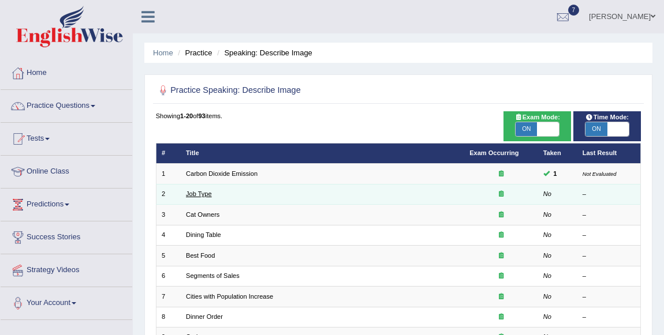
click at [204, 191] on link "Job Type" at bounding box center [199, 193] width 26 height 7
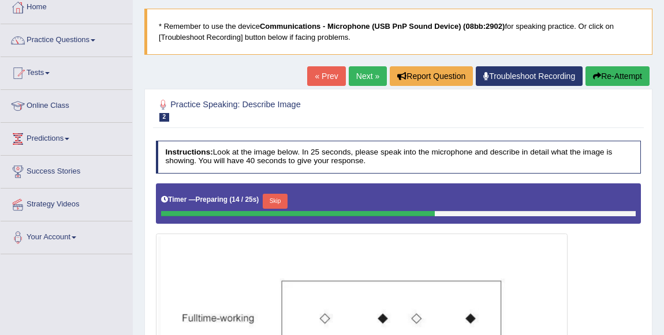
scroll to position [52, 0]
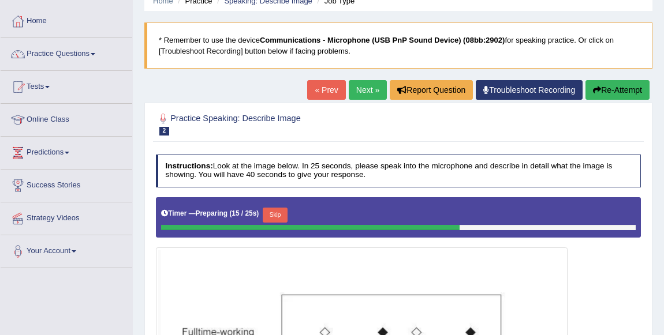
click at [615, 86] on button "Re-Attempt" at bounding box center [617, 90] width 64 height 20
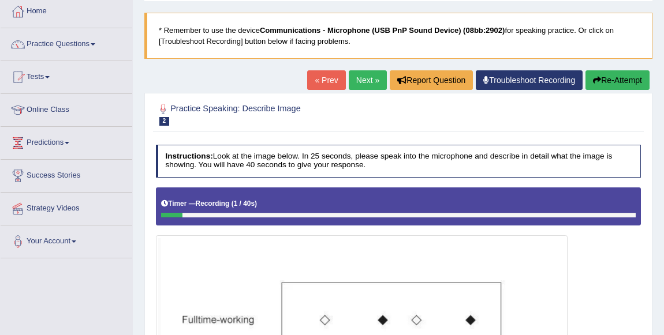
scroll to position [52, 0]
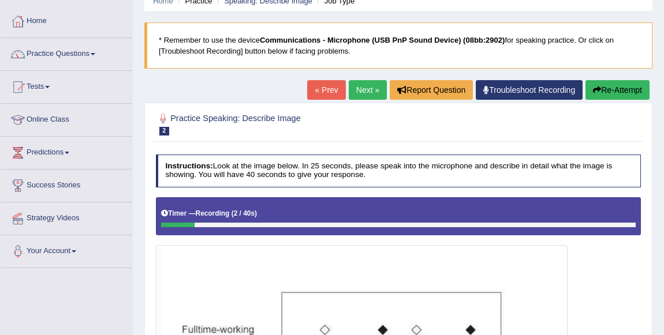
click at [628, 90] on button "Re-Attempt" at bounding box center [617, 90] width 64 height 20
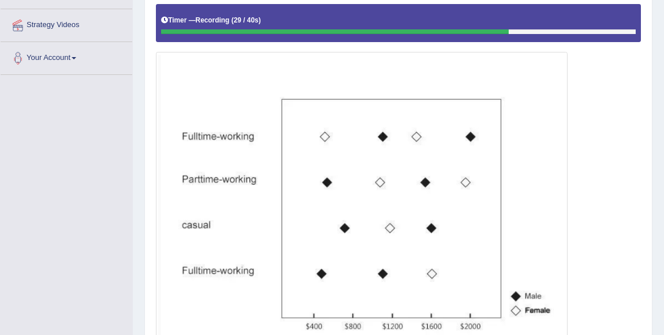
scroll to position [315, 0]
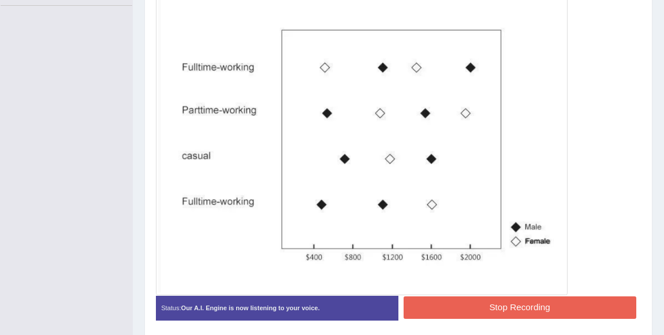
click at [432, 297] on button "Stop Recording" at bounding box center [520, 308] width 233 height 23
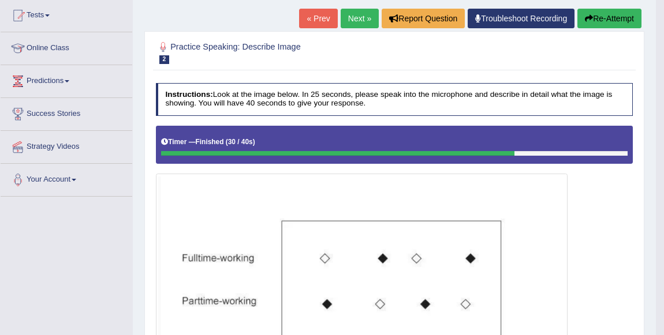
scroll to position [104, 0]
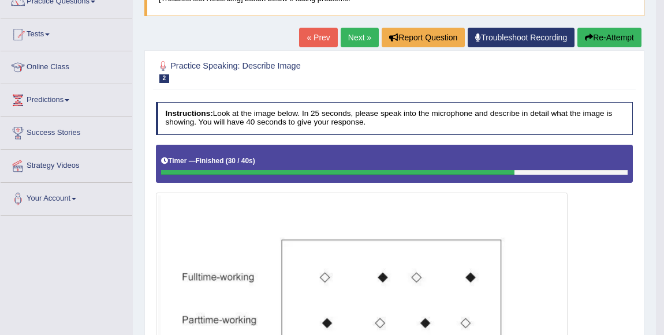
click at [615, 33] on button "Re-Attempt" at bounding box center [609, 38] width 64 height 20
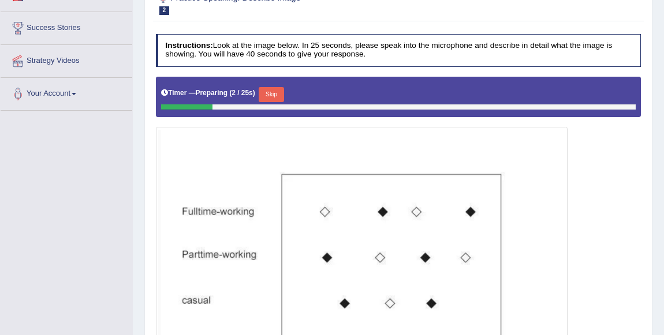
scroll to position [262, 0]
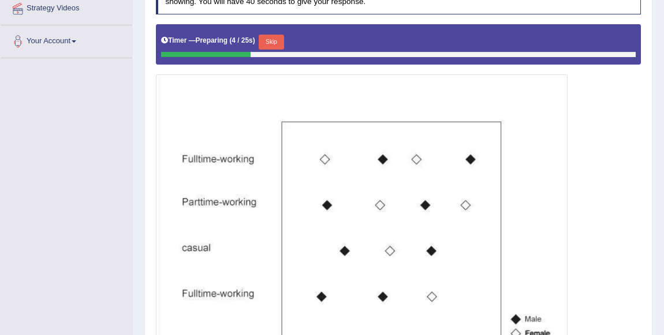
click at [278, 37] on button "Skip" at bounding box center [271, 42] width 25 height 15
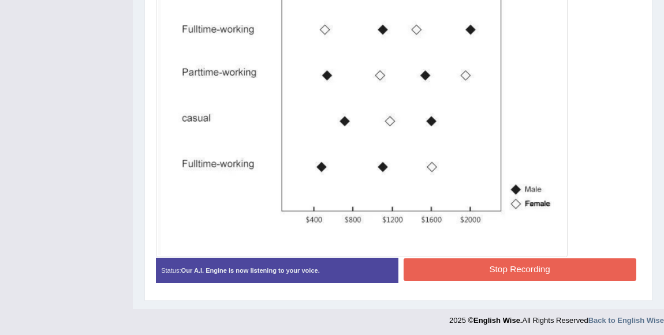
scroll to position [383, 0]
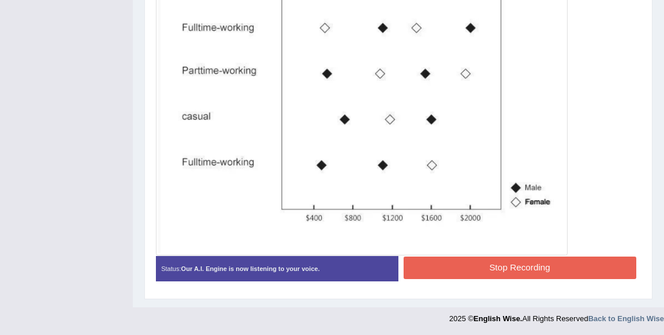
click at [526, 259] on button "Stop Recording" at bounding box center [520, 268] width 233 height 23
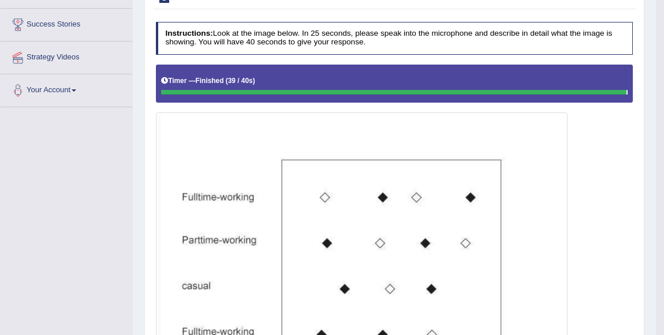
scroll to position [121, 0]
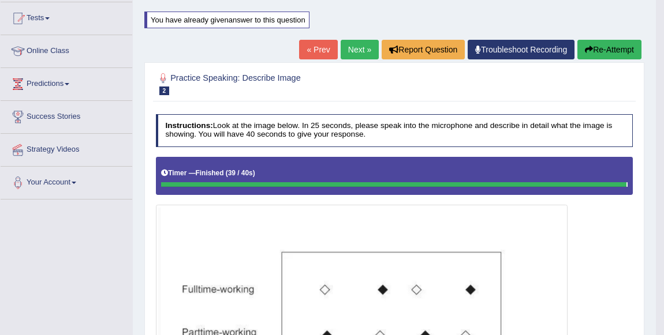
click at [353, 52] on link "Next »" at bounding box center [360, 50] width 38 height 20
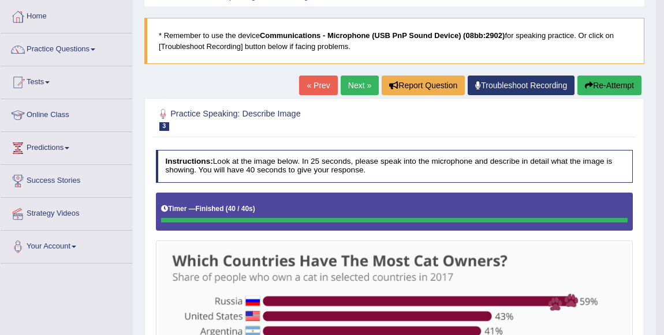
scroll to position [52, 0]
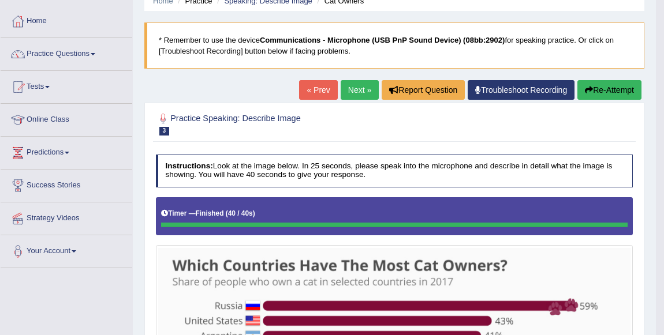
click at [360, 87] on link "Next »" at bounding box center [360, 90] width 38 height 20
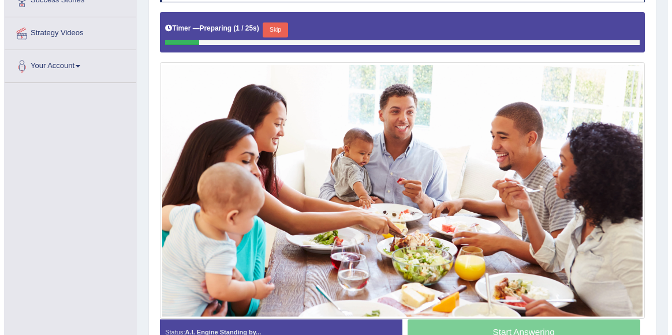
scroll to position [262, 0]
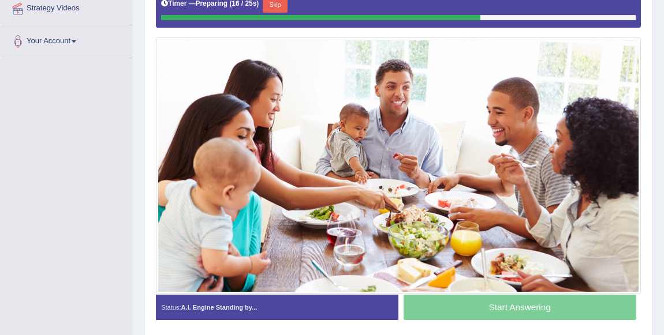
click at [278, 6] on button "Skip" at bounding box center [275, 5] width 25 height 15
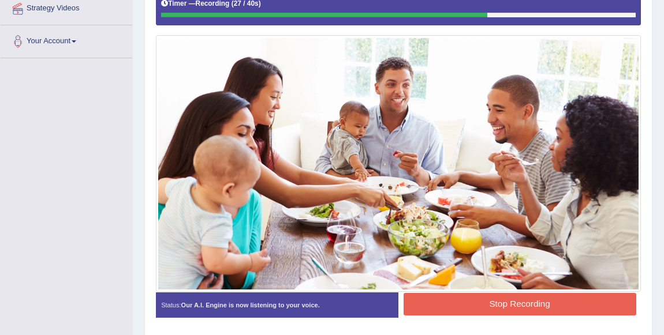
click at [428, 305] on button "Stop Recording" at bounding box center [520, 304] width 233 height 23
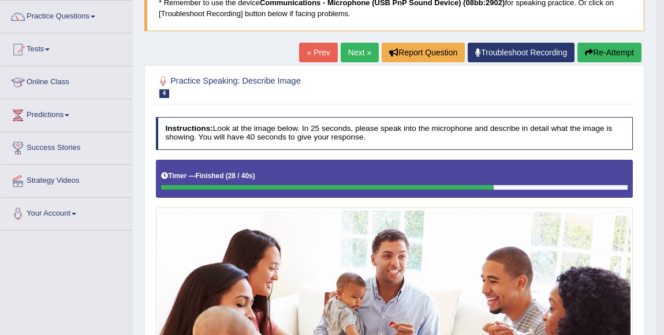
scroll to position [0, 0]
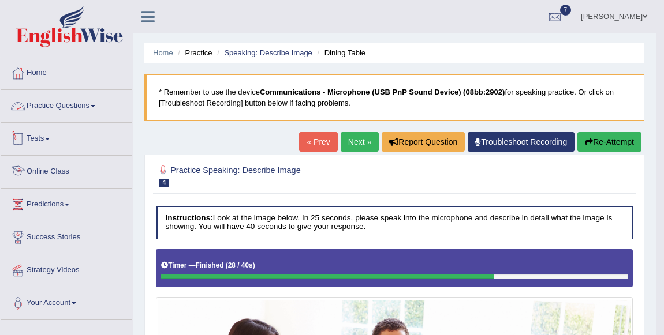
click at [98, 103] on link "Practice Questions" at bounding box center [67, 104] width 132 height 29
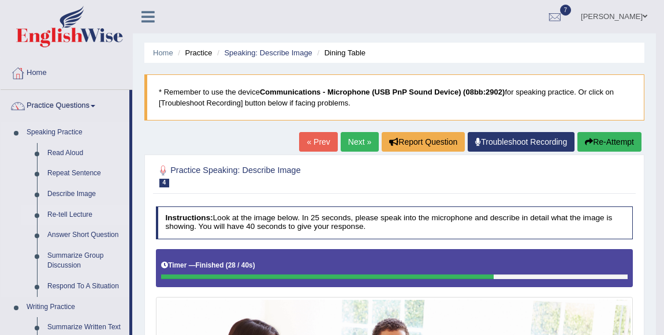
click at [83, 211] on link "Re-tell Lecture" at bounding box center [85, 215] width 87 height 21
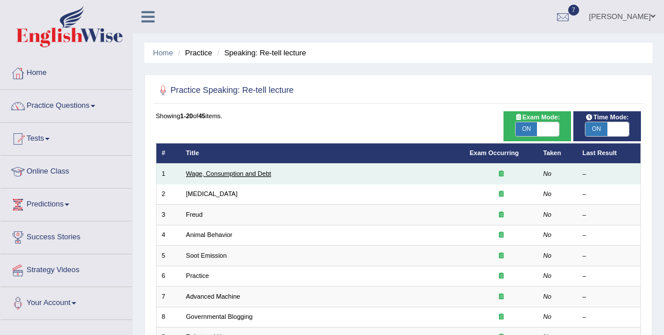
click at [245, 172] on link "Wage, Consumption and Debt" at bounding box center [228, 173] width 85 height 7
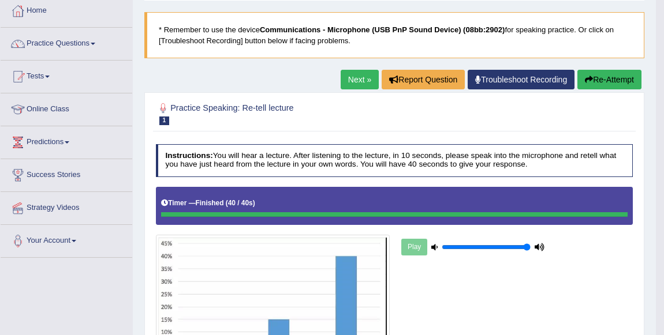
scroll to position [52, 0]
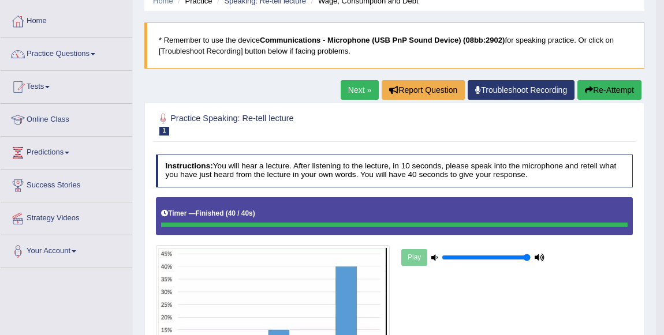
click at [349, 92] on link "Next »" at bounding box center [360, 90] width 38 height 20
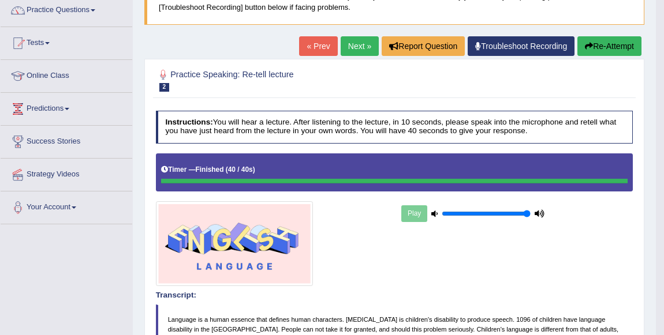
scroll to position [91, 0]
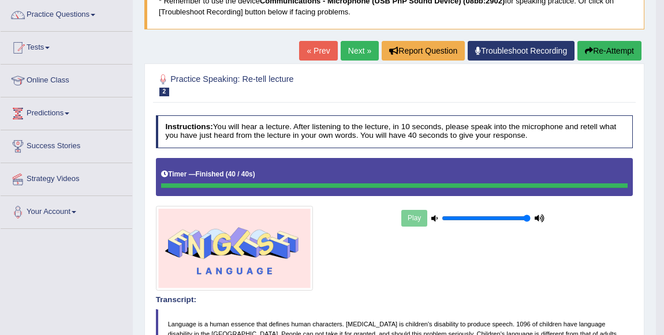
click at [345, 46] on link "Next »" at bounding box center [360, 51] width 38 height 20
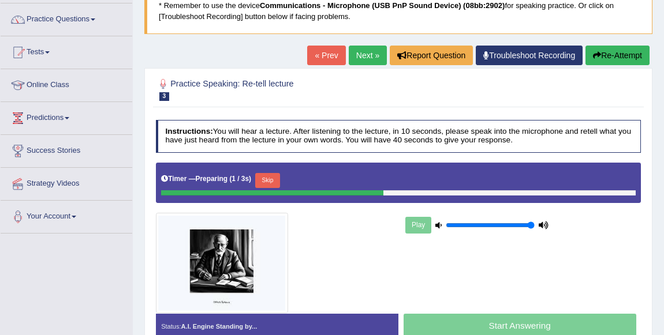
scroll to position [104, 0]
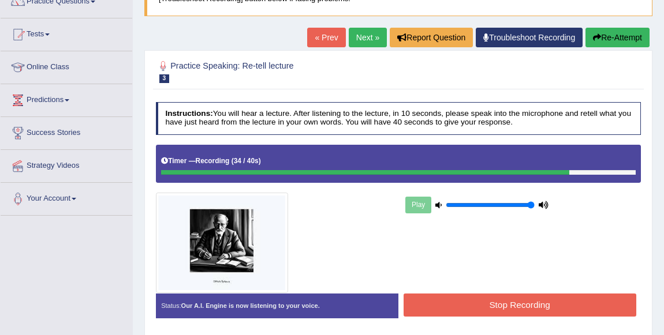
click at [511, 299] on button "Stop Recording" at bounding box center [520, 305] width 233 height 23
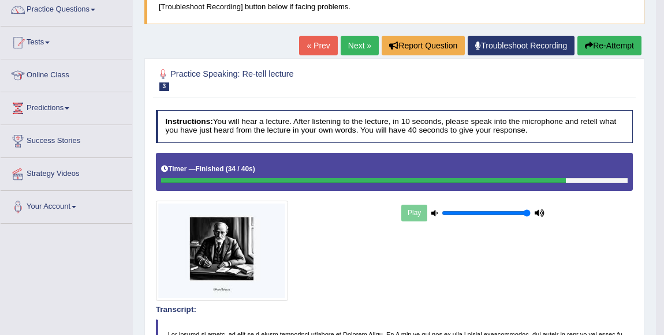
scroll to position [0, 0]
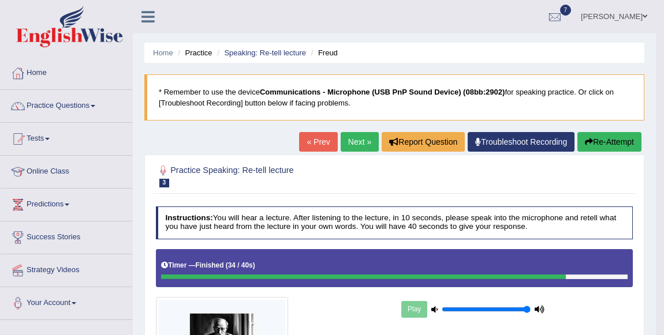
click at [352, 149] on link "Next »" at bounding box center [360, 142] width 38 height 20
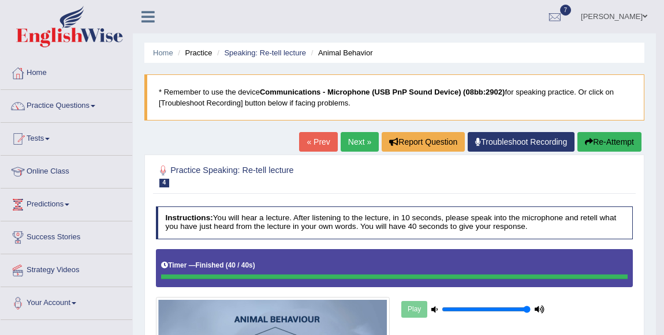
click at [353, 151] on link "Next »" at bounding box center [360, 142] width 38 height 20
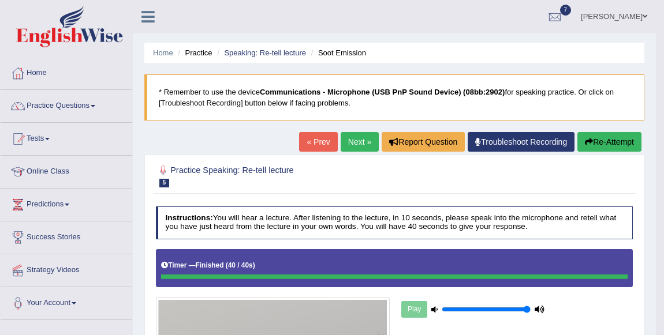
click at [364, 144] on link "Next »" at bounding box center [360, 142] width 38 height 20
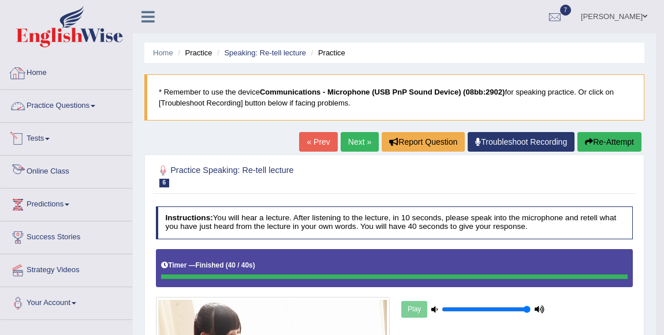
click at [63, 98] on link "Practice Questions" at bounding box center [67, 104] width 132 height 29
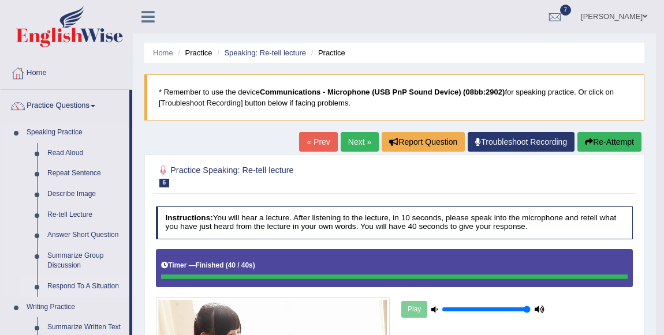
click at [77, 287] on link "Respond To A Situation" at bounding box center [85, 287] width 87 height 21
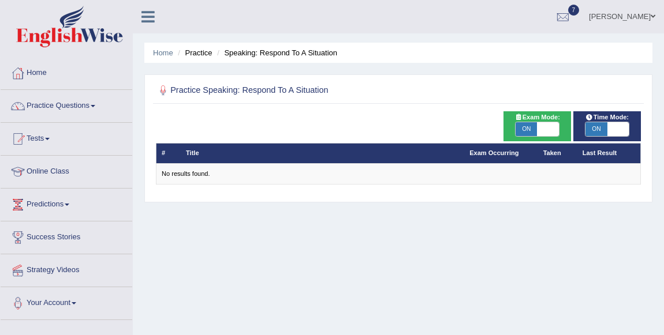
click at [531, 131] on span "ON" at bounding box center [525, 129] width 21 height 14
checkbox input "false"
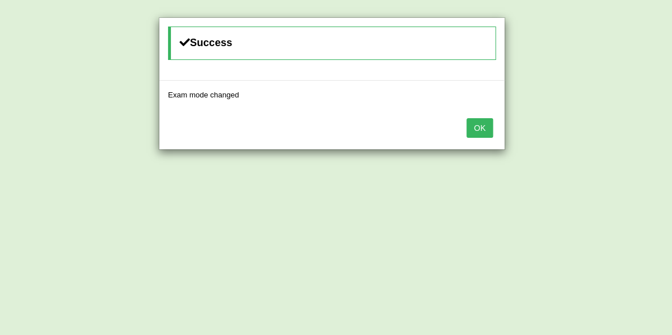
click at [500, 128] on div "OK" at bounding box center [331, 129] width 345 height 40
click at [490, 130] on div "OK" at bounding box center [331, 129] width 345 height 40
click at [468, 137] on div "OK" at bounding box center [331, 129] width 345 height 40
click at [470, 130] on button "OK" at bounding box center [479, 128] width 27 height 20
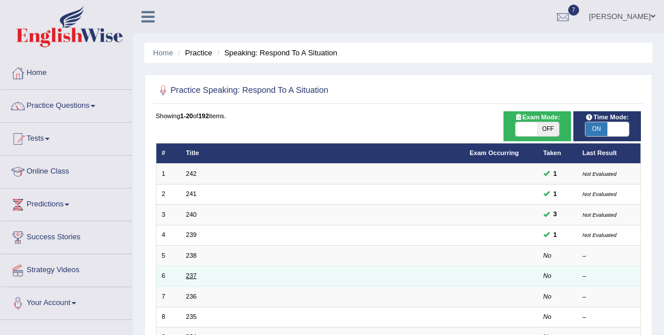
click at [190, 272] on link "237" at bounding box center [191, 275] width 10 height 7
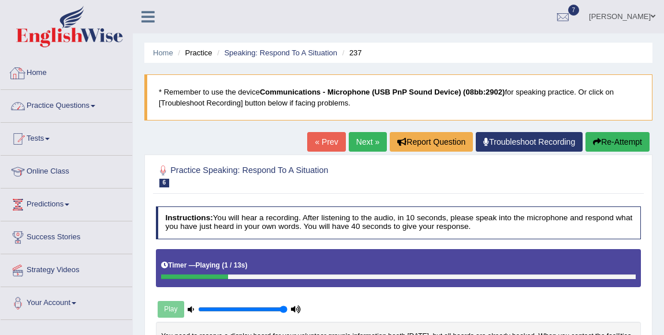
click at [80, 108] on link "Practice Questions" at bounding box center [67, 104] width 132 height 29
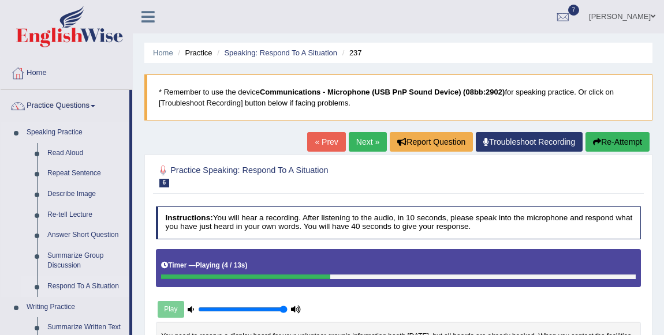
click at [70, 288] on link "Respond To A Situation" at bounding box center [85, 287] width 87 height 21
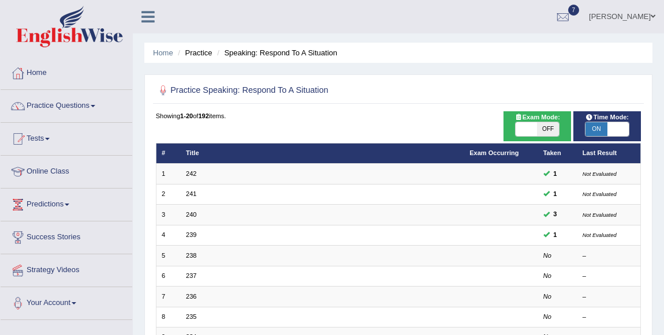
click at [609, 125] on span at bounding box center [617, 129] width 21 height 14
checkbox input "false"
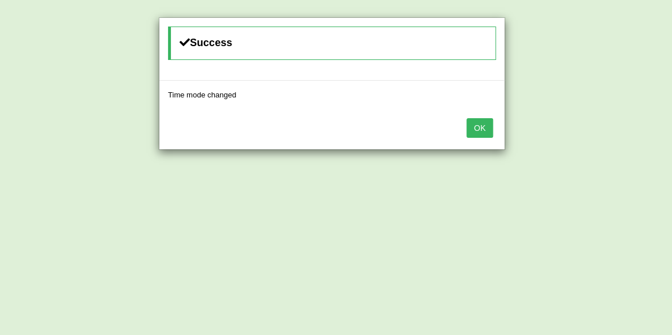
click at [483, 120] on button "OK" at bounding box center [479, 128] width 27 height 20
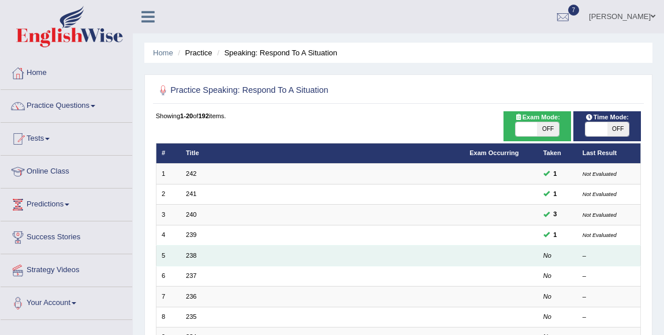
click at [191, 249] on td "238" at bounding box center [322, 256] width 283 height 20
click at [192, 252] on link "238" at bounding box center [191, 255] width 10 height 7
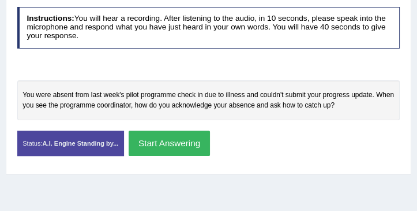
scroll to position [203, 0]
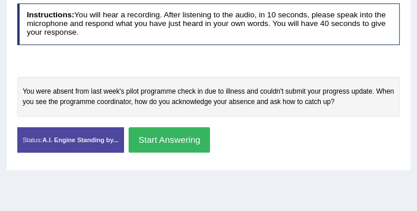
drag, startPoint x: 169, startPoint y: 101, endPoint x: 231, endPoint y: 107, distance: 63.2
click at [231, 107] on div "You were absent from last week's pilot programme check in due to illness and co…" at bounding box center [208, 97] width 383 height 40
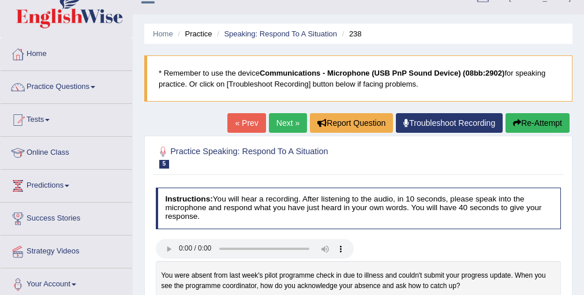
scroll to position [18, 0]
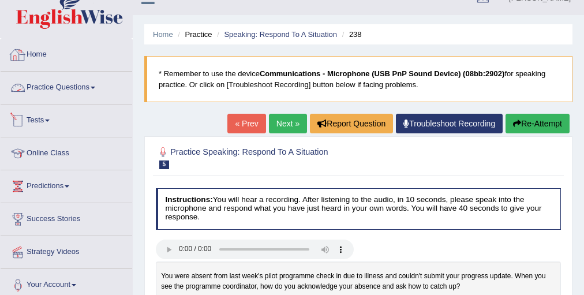
click at [85, 83] on link "Practice Questions" at bounding box center [67, 86] width 132 height 29
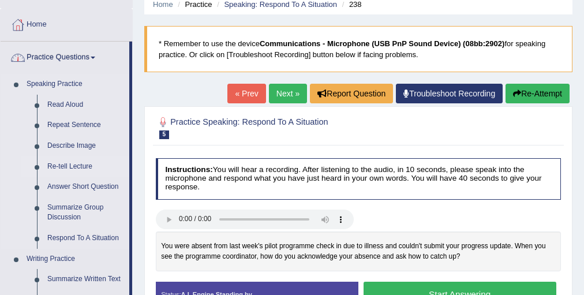
scroll to position [65, 0]
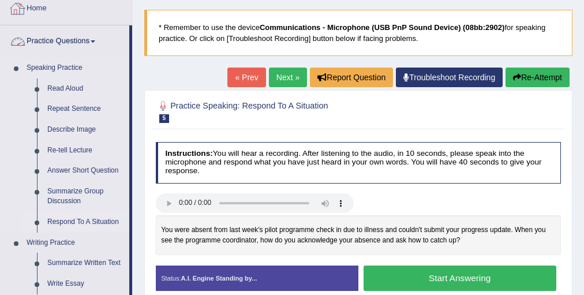
click at [80, 222] on link "Respond To A Situation" at bounding box center [85, 222] width 87 height 21
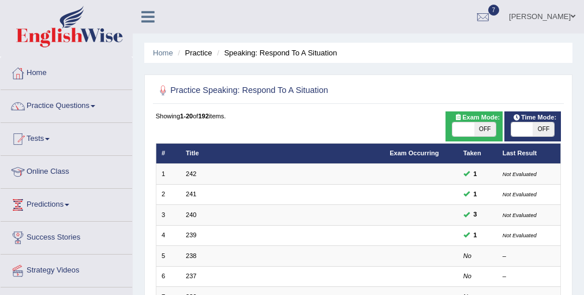
click at [536, 127] on span "OFF" at bounding box center [543, 129] width 21 height 14
checkbox input "true"
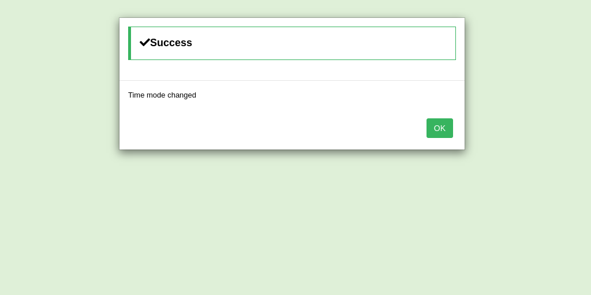
click at [442, 122] on button "OK" at bounding box center [440, 128] width 27 height 20
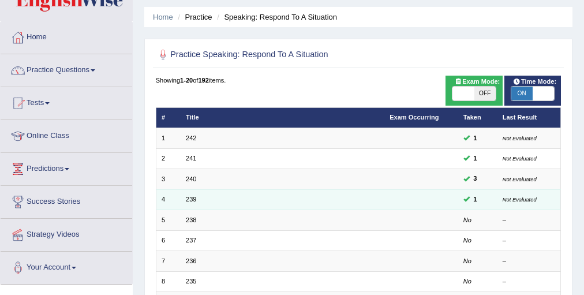
scroll to position [46, 0]
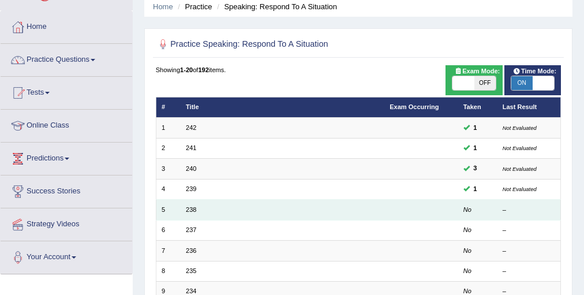
click at [177, 207] on td "5" at bounding box center [168, 210] width 25 height 20
click at [186, 208] on link "238" at bounding box center [191, 209] width 10 height 7
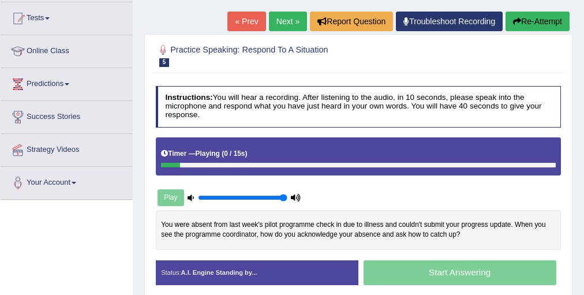
scroll to position [92, 0]
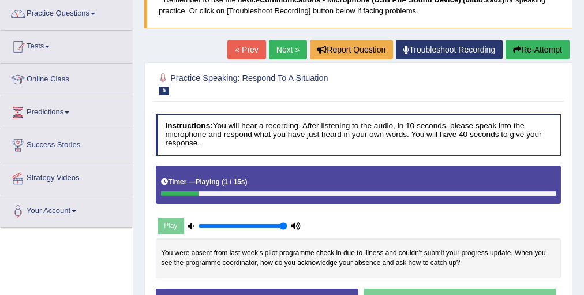
click at [271, 47] on link "Next »" at bounding box center [288, 50] width 38 height 20
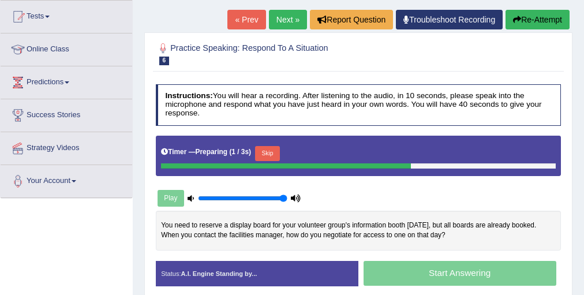
scroll to position [139, 0]
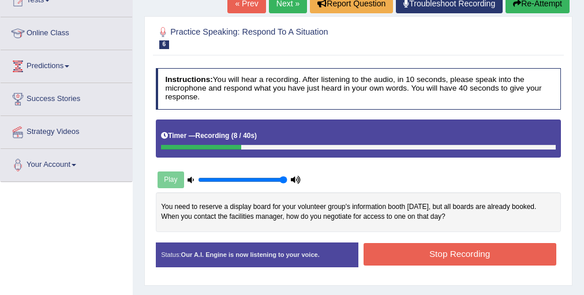
click at [547, 8] on button "Re-Attempt" at bounding box center [538, 4] width 64 height 20
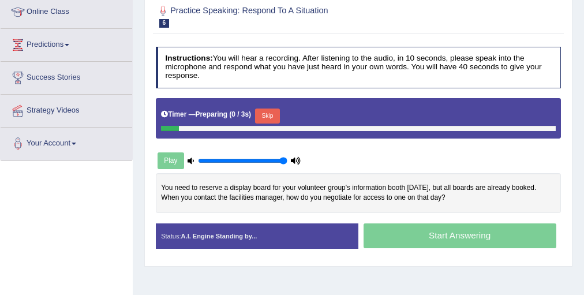
scroll to position [139, 0]
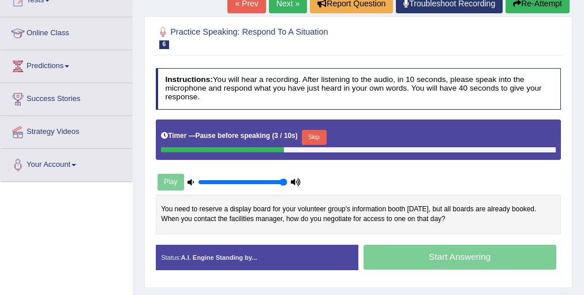
click at [324, 128] on div "Timer — Pause before speaking ( 3 / 10s ) Skip" at bounding box center [358, 138] width 395 height 20
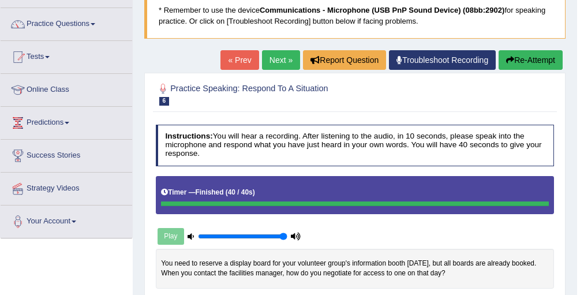
scroll to position [46, 0]
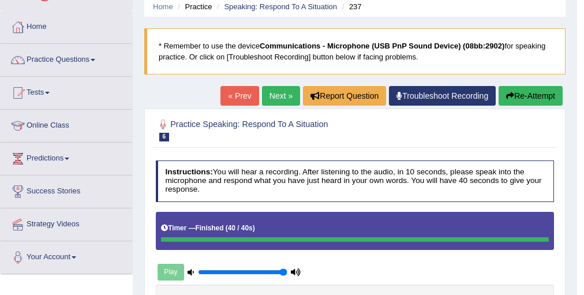
click at [284, 100] on link "Next »" at bounding box center [281, 96] width 38 height 20
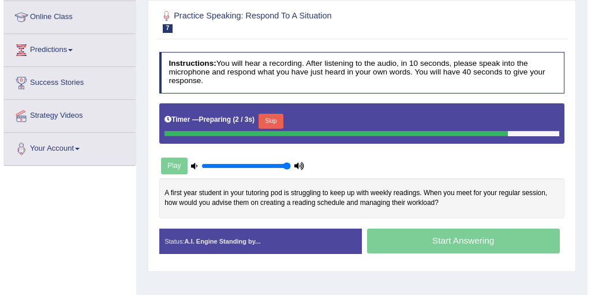
scroll to position [139, 0]
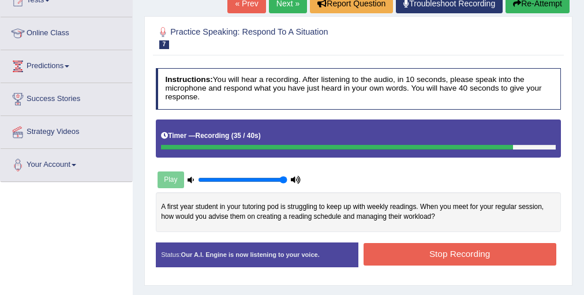
click at [413, 268] on div "Status: Our A.I. Engine is now listening to your voice. Start Answering Stop Re…" at bounding box center [359, 259] width 406 height 35
click at [434, 251] on button "Stop Recording" at bounding box center [460, 254] width 193 height 23
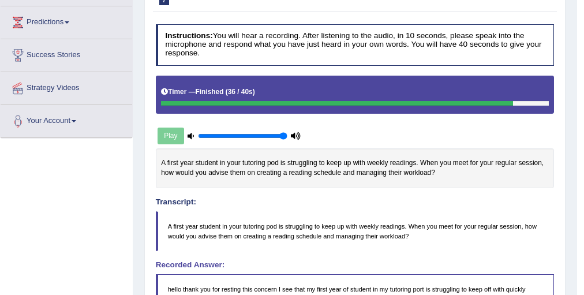
scroll to position [44, 0]
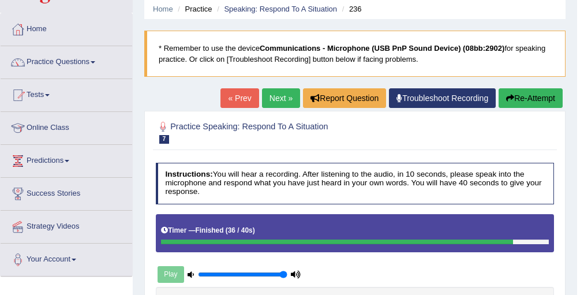
click at [263, 98] on link "Next »" at bounding box center [281, 98] width 38 height 20
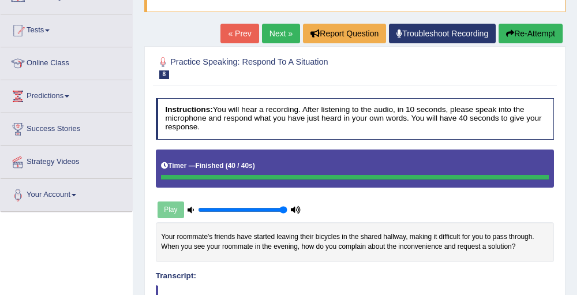
scroll to position [92, 0]
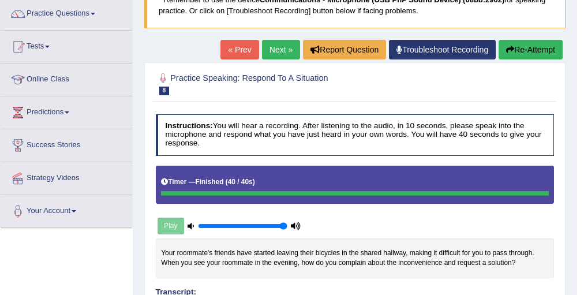
click at [279, 58] on link "Next »" at bounding box center [281, 50] width 38 height 20
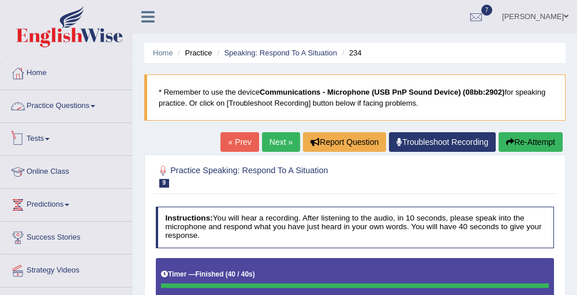
click at [71, 108] on link "Practice Questions" at bounding box center [67, 104] width 132 height 29
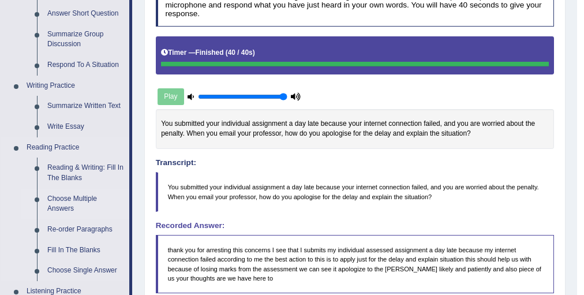
scroll to position [231, 0]
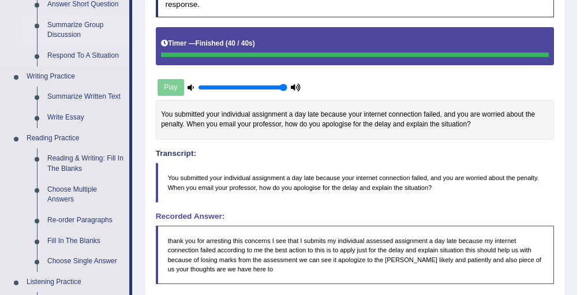
click at [77, 27] on link "Summarize Group Discussion" at bounding box center [85, 30] width 87 height 31
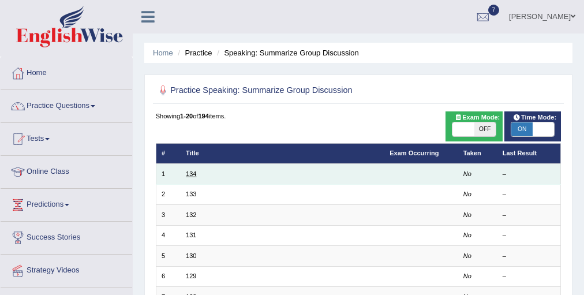
click at [189, 172] on link "134" at bounding box center [191, 173] width 10 height 7
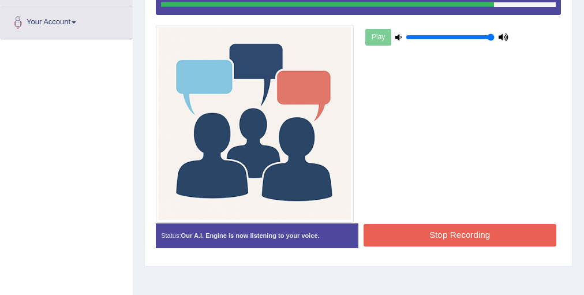
scroll to position [311, 0]
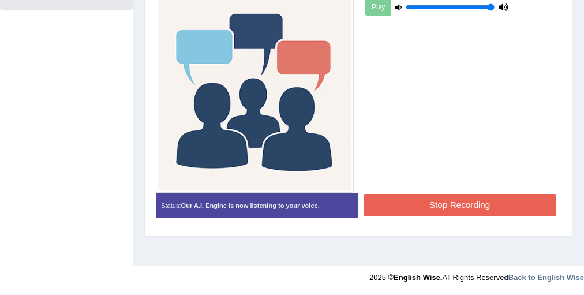
click at [413, 208] on button "Stop Recording" at bounding box center [460, 205] width 193 height 23
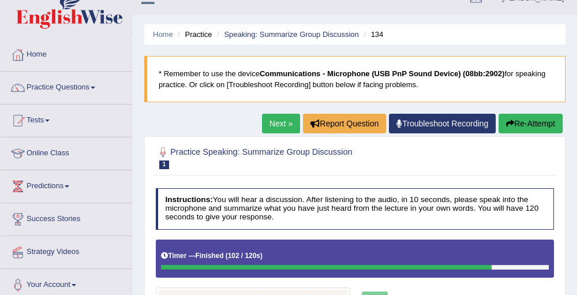
scroll to position [0, 0]
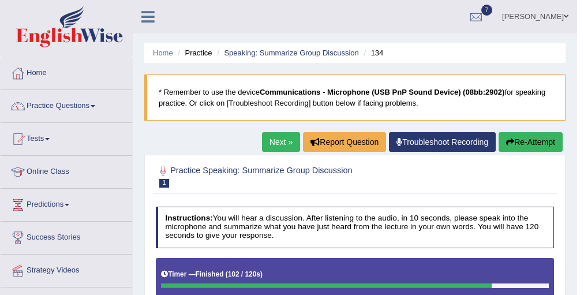
click at [274, 147] on link "Next »" at bounding box center [281, 142] width 38 height 20
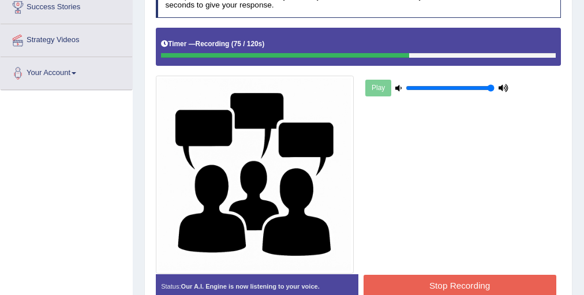
scroll to position [231, 0]
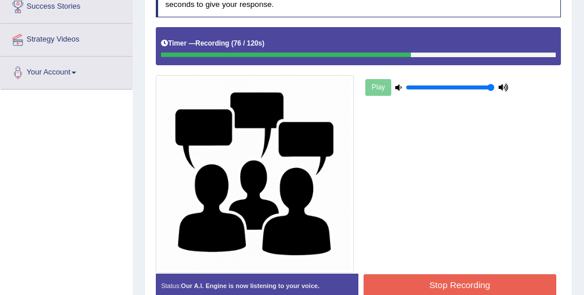
click at [435, 279] on button "Stop Recording" at bounding box center [460, 285] width 193 height 23
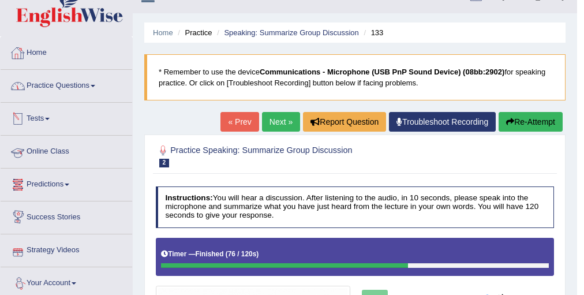
scroll to position [0, 0]
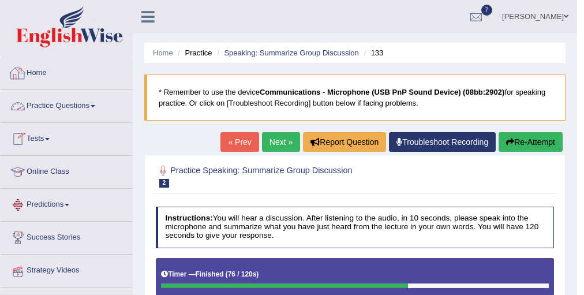
click at [59, 104] on link "Practice Questions" at bounding box center [67, 104] width 132 height 29
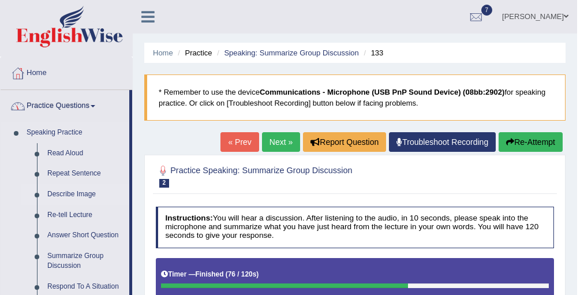
scroll to position [92, 0]
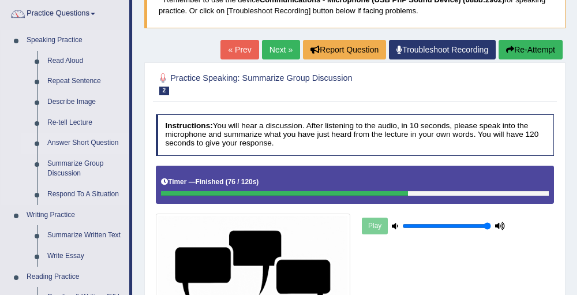
click at [83, 140] on link "Answer Short Question" at bounding box center [85, 143] width 87 height 21
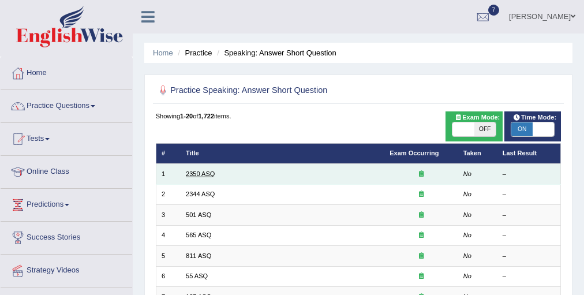
click at [207, 173] on link "2350 ASQ" at bounding box center [200, 173] width 29 height 7
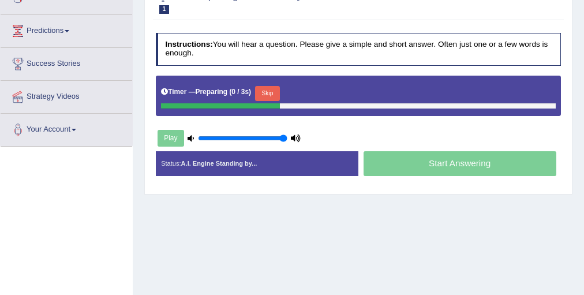
scroll to position [185, 0]
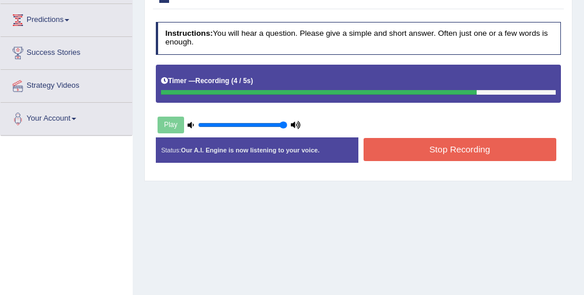
click at [419, 150] on button "Stop Recording" at bounding box center [460, 149] width 193 height 23
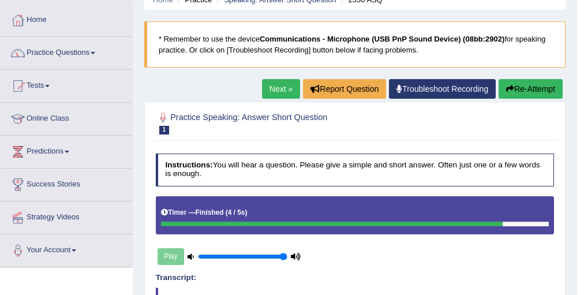
scroll to position [0, 0]
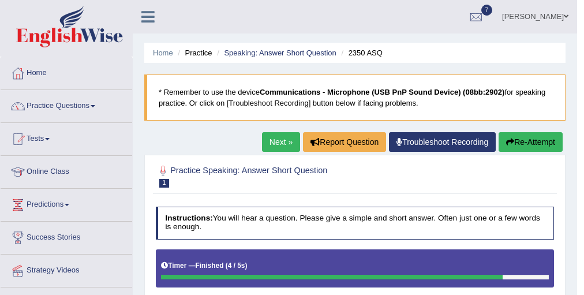
click at [569, 14] on link "[PERSON_NAME]" at bounding box center [536, 15] width 84 height 30
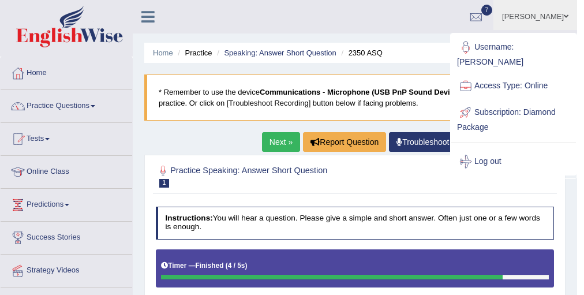
click at [328, 8] on ul "Andy Wong Toggle navigation Username: andy_parramatta Access Type: Online Subsc…" at bounding box center [421, 16] width 311 height 33
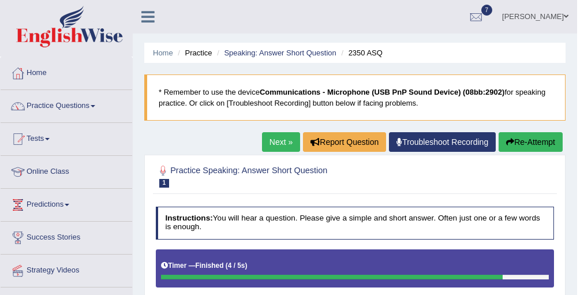
click at [533, 10] on link "[PERSON_NAME]" at bounding box center [536, 15] width 84 height 30
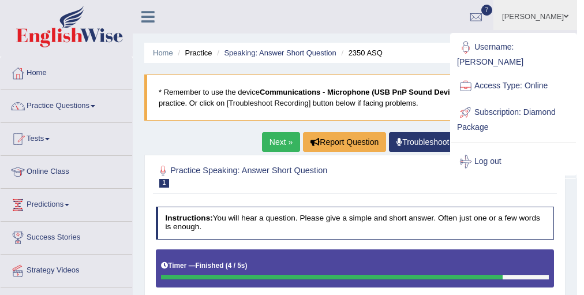
click at [486, 167] on link "Log out" at bounding box center [513, 161] width 125 height 27
